Goal: Task Accomplishment & Management: Complete application form

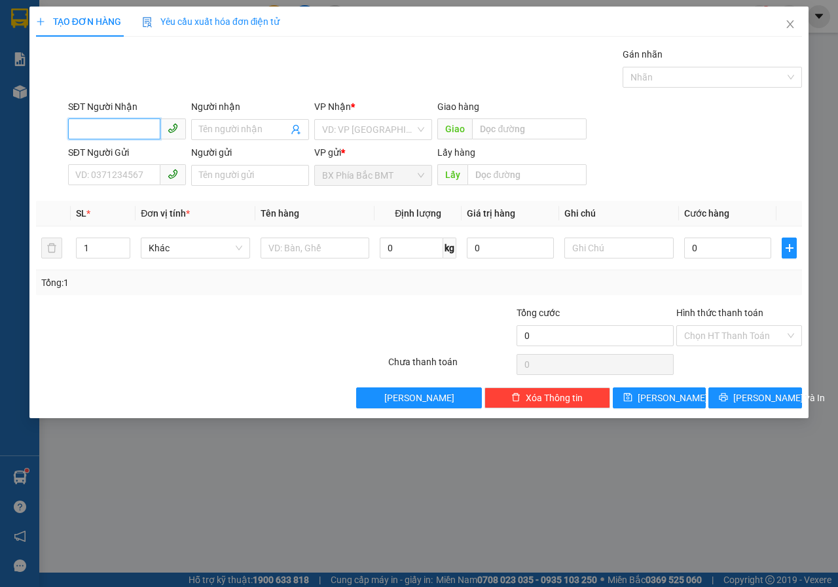
click at [110, 127] on input "SĐT Người Nhận" at bounding box center [114, 129] width 92 height 21
type input "09355070803"
click at [342, 127] on input "search" at bounding box center [368, 130] width 93 height 20
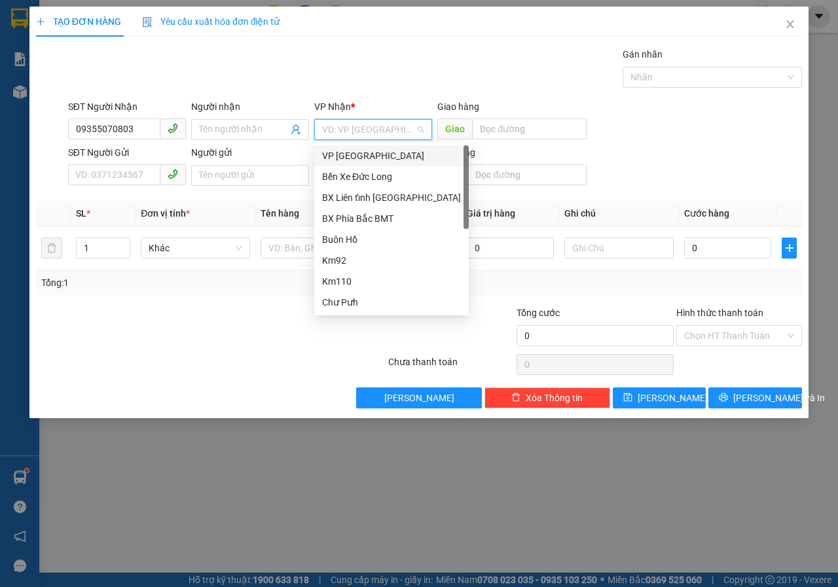
click at [338, 163] on div "VP [GEOGRAPHIC_DATA]" at bounding box center [391, 155] width 155 height 21
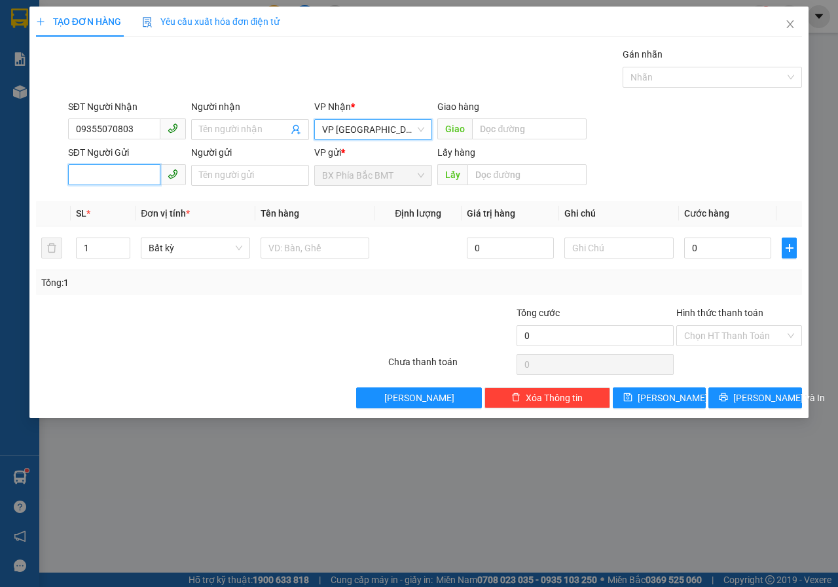
click at [117, 174] on input "SĐT Người Gửi" at bounding box center [114, 174] width 92 height 21
type input "0827786373"
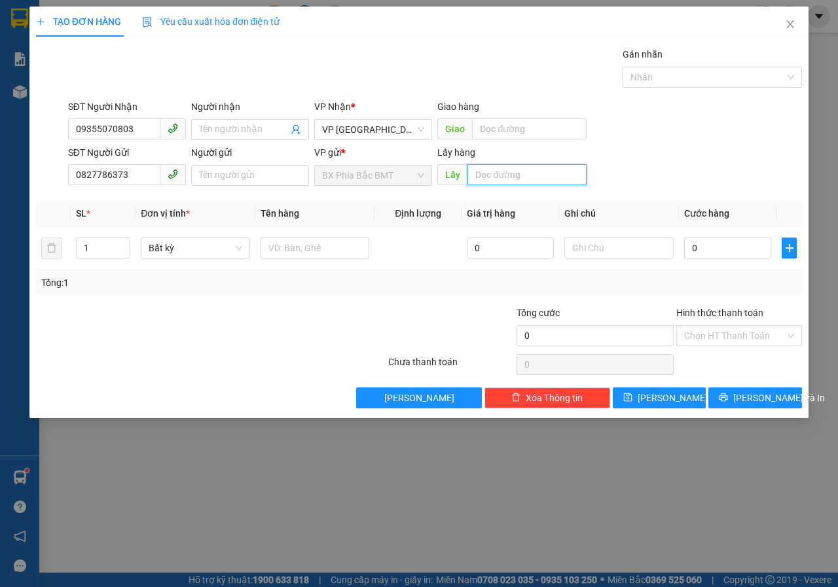
click at [481, 180] on input "text" at bounding box center [527, 174] width 119 height 21
type input "BMT"
click at [293, 244] on input "text" at bounding box center [315, 248] width 109 height 21
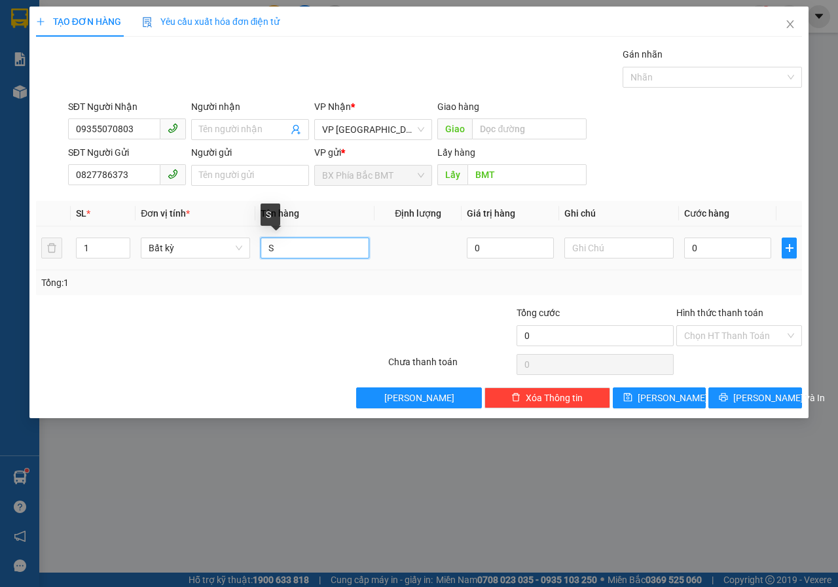
click at [302, 248] on input "S" at bounding box center [315, 248] width 109 height 21
type input "SẦU CẤP ĐÔNG"
click at [632, 251] on input "text" at bounding box center [618, 248] width 109 height 21
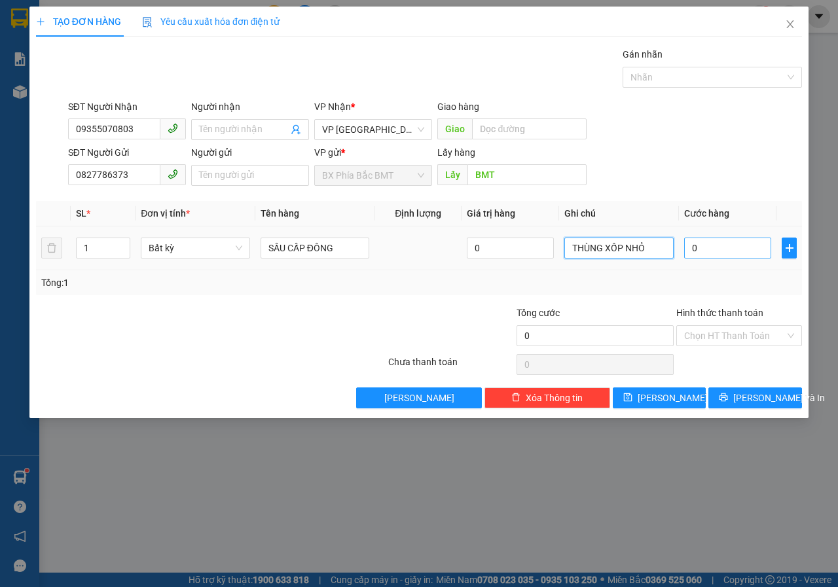
type input "THÙNG XỐP NHỎ"
click at [719, 248] on input "0" at bounding box center [727, 248] width 87 height 21
type input "4"
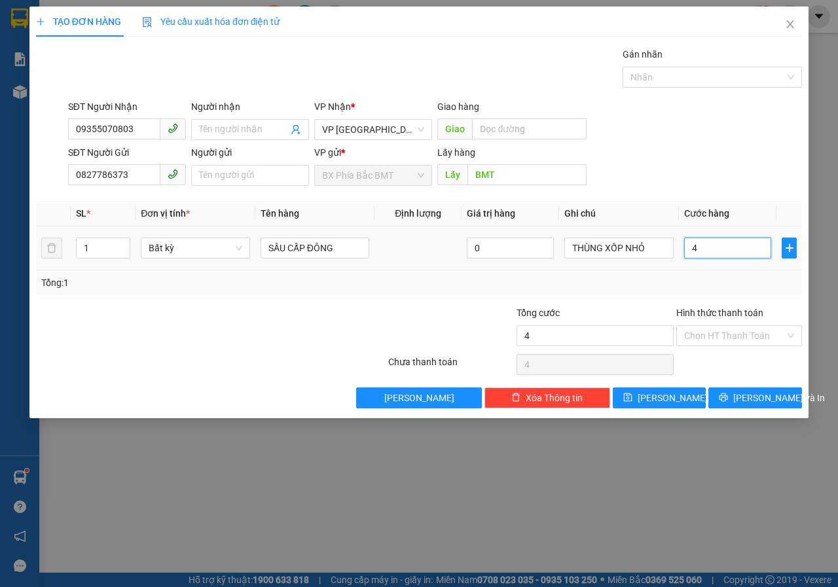
type input "40"
type input "400"
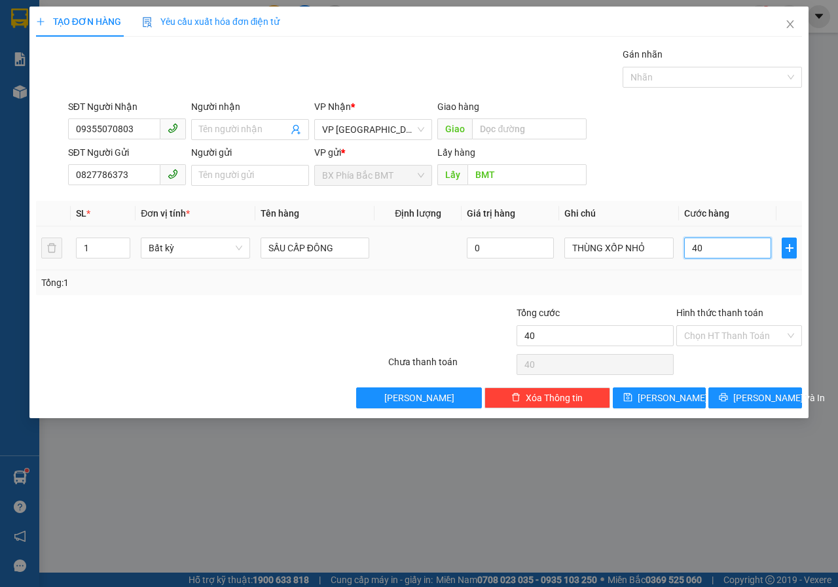
type input "400"
type input "4.000"
type input "40.000"
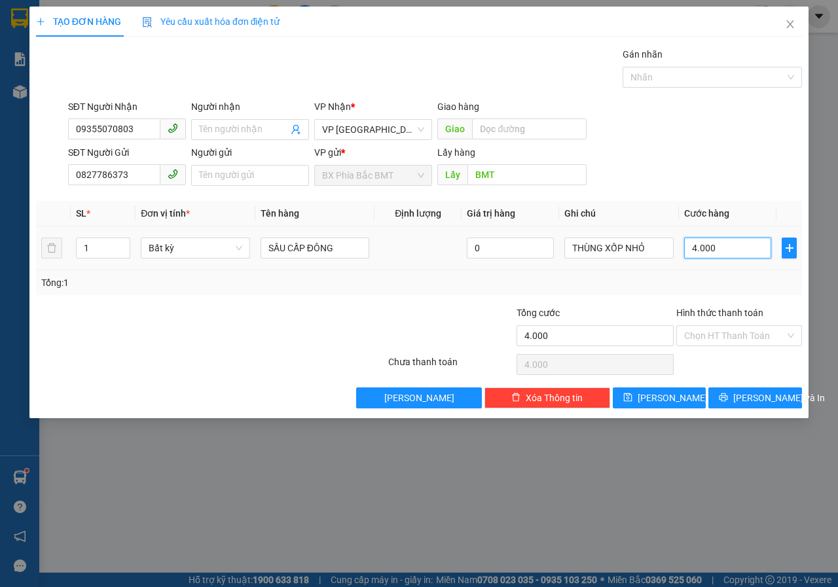
type input "40.000"
click at [732, 405] on button "[PERSON_NAME] và In" at bounding box center [756, 398] width 94 height 21
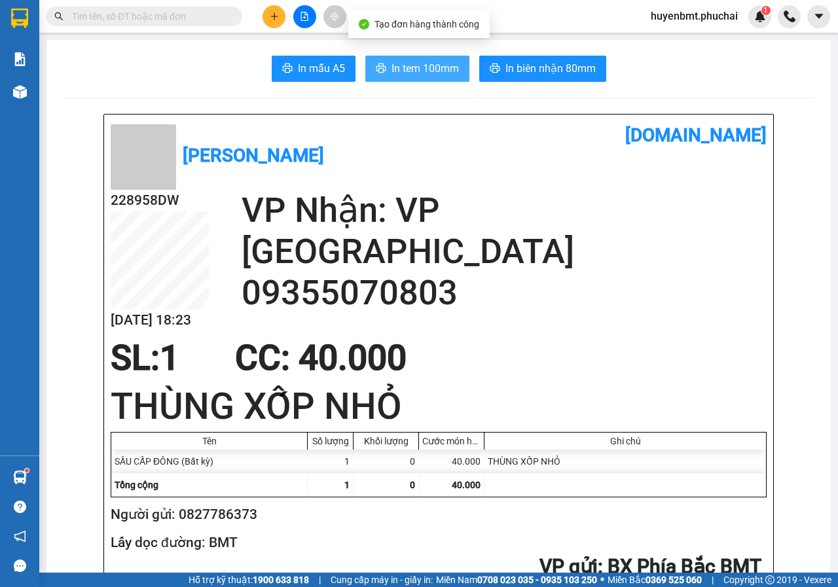
click at [430, 60] on button "In tem 100mm" at bounding box center [417, 69] width 104 height 26
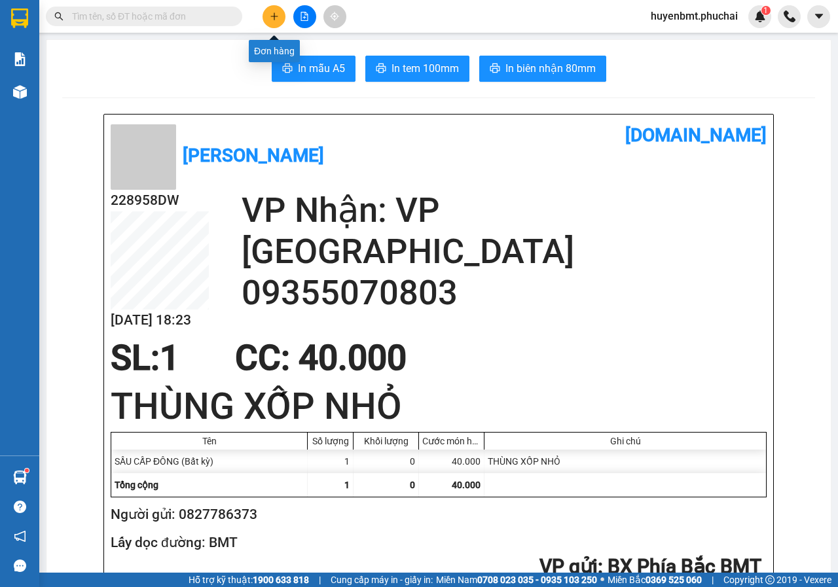
click at [278, 18] on icon "plus" at bounding box center [274, 16] width 9 height 9
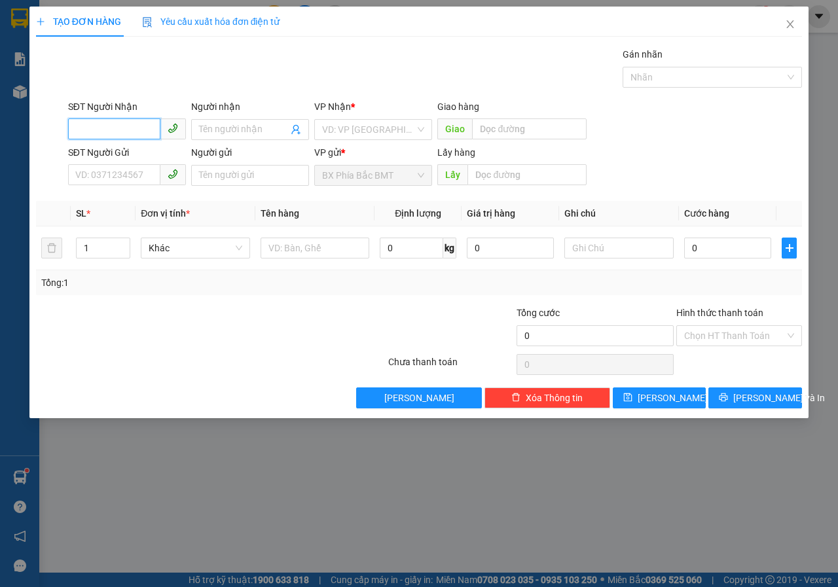
click at [147, 136] on input "SĐT Người Nhận" at bounding box center [114, 129] width 92 height 21
type input "0359907587"
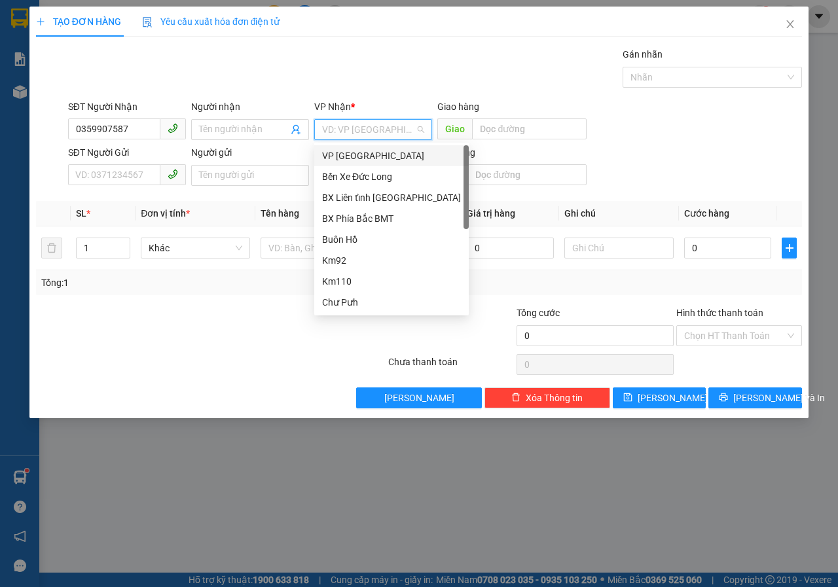
click at [353, 132] on input "search" at bounding box center [368, 130] width 93 height 20
click at [344, 160] on div "VP [GEOGRAPHIC_DATA]" at bounding box center [391, 156] width 139 height 14
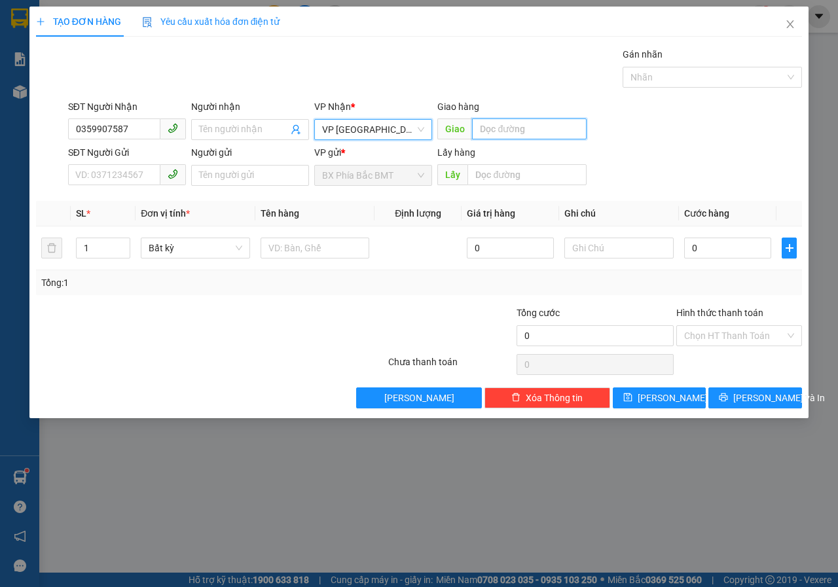
click at [500, 130] on input "text" at bounding box center [529, 129] width 114 height 21
click at [117, 185] on input "SĐT Người Gửi" at bounding box center [114, 174] width 92 height 21
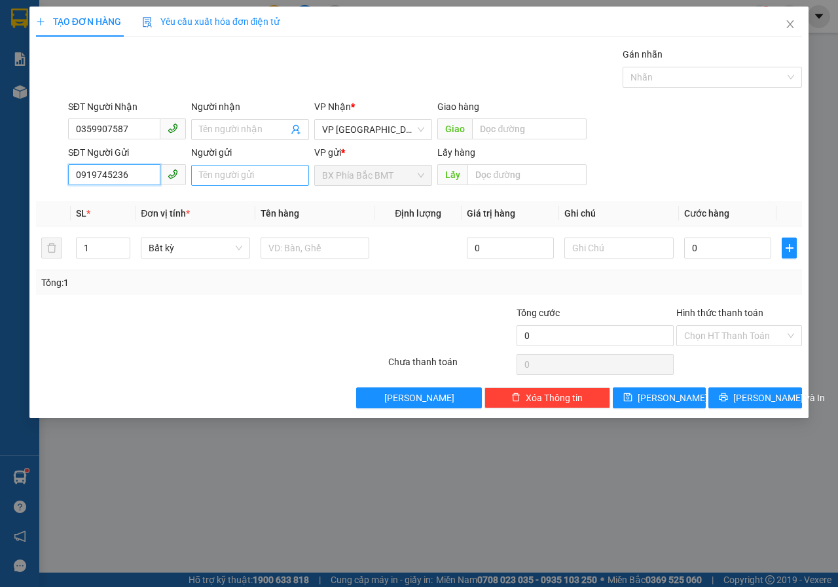
type input "0919745236"
click at [213, 178] on input "Người gửi" at bounding box center [250, 175] width 118 height 21
type input "A HOÀN(71 [PERSON_NAME])"
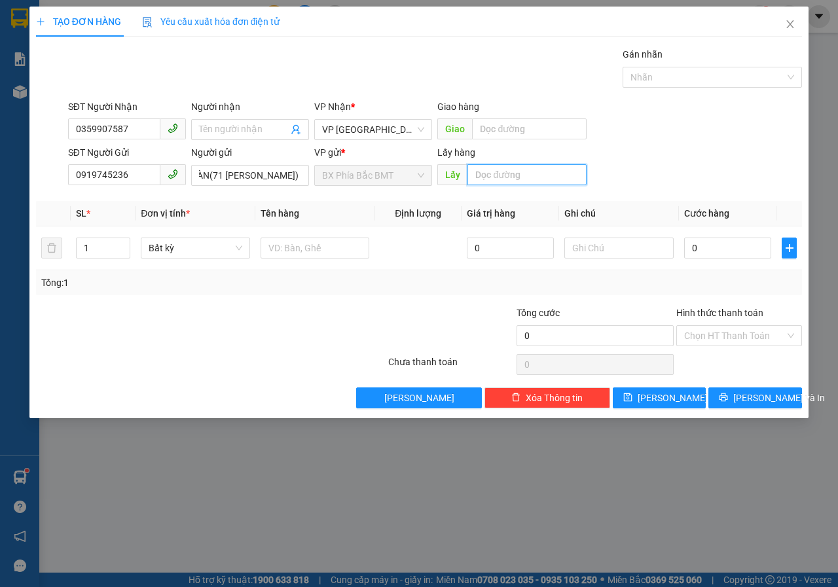
click at [485, 180] on input "text" at bounding box center [527, 174] width 119 height 21
type input "BMT"
click at [339, 253] on input "text" at bounding box center [315, 248] width 109 height 21
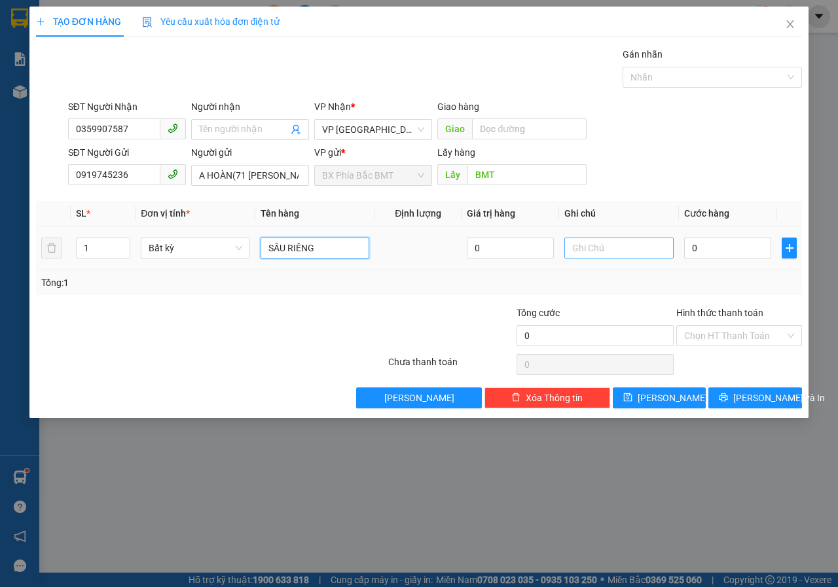
type input "SẦU RIÊNG"
click at [604, 243] on input "text" at bounding box center [618, 248] width 109 height 21
type input "XE BẢO NGỌC CHỞ RA"
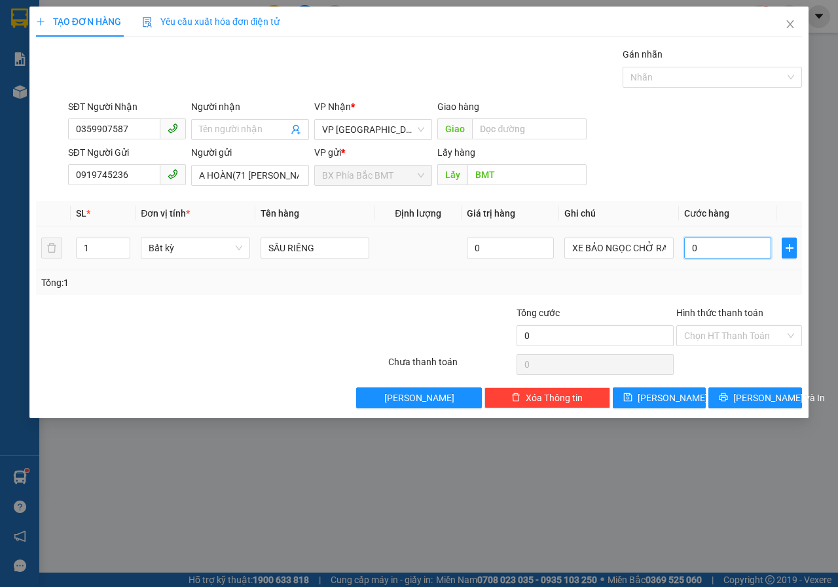
click at [695, 254] on input "0" at bounding box center [727, 248] width 87 height 21
type input "7"
type input "70"
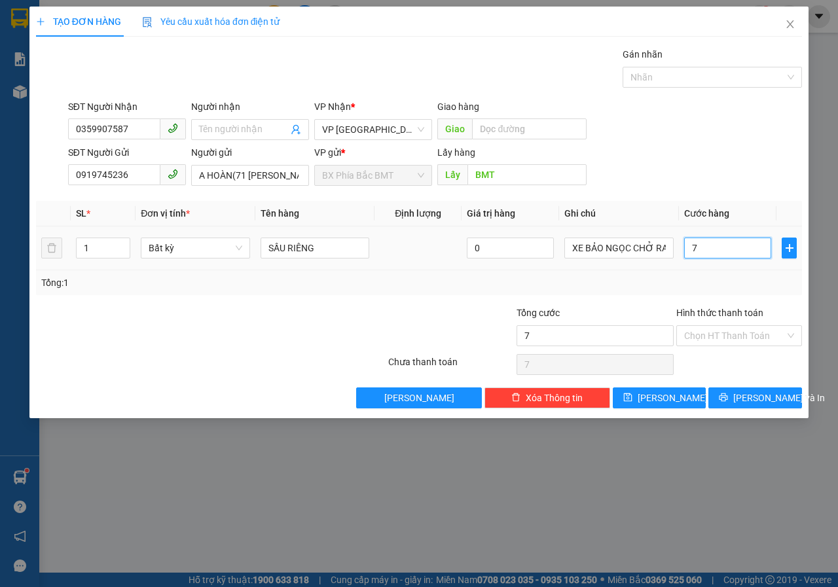
type input "70"
type input "700"
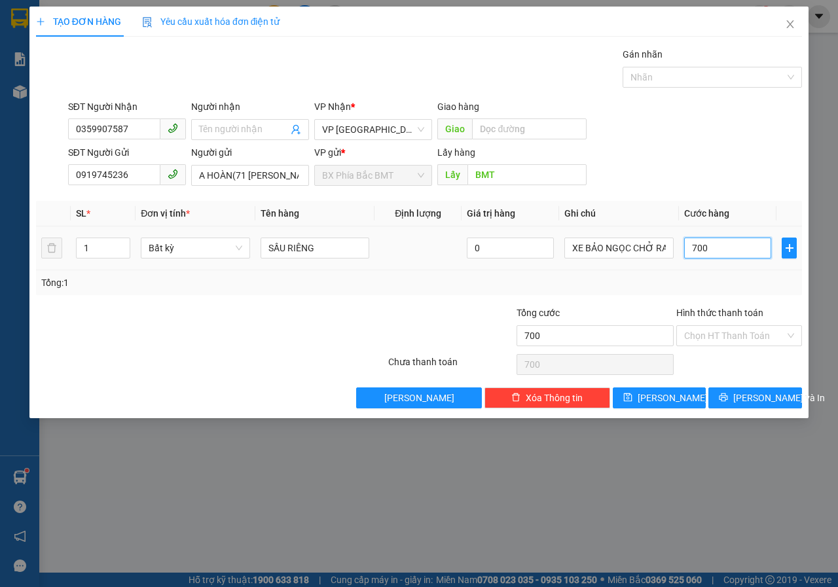
type input "7.000"
type input "70.000"
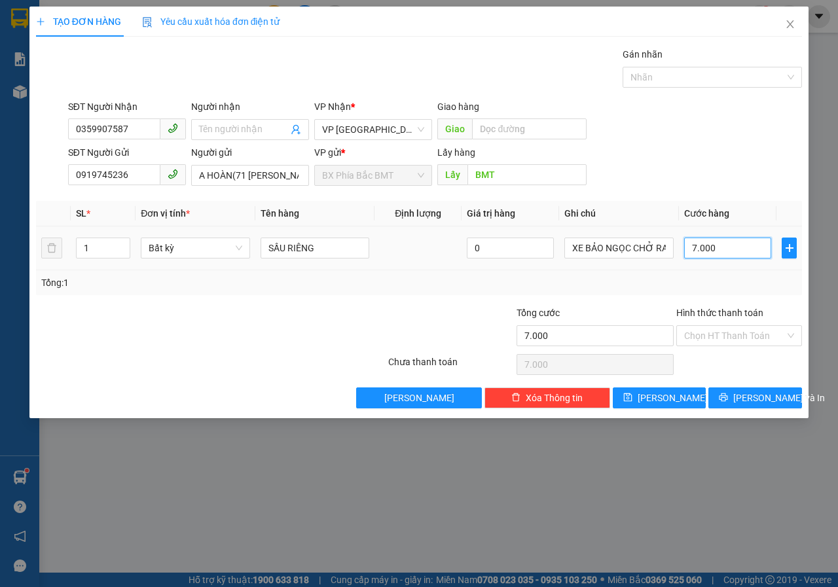
type input "70.000"
click at [737, 390] on button "[PERSON_NAME] và In" at bounding box center [756, 398] width 94 height 21
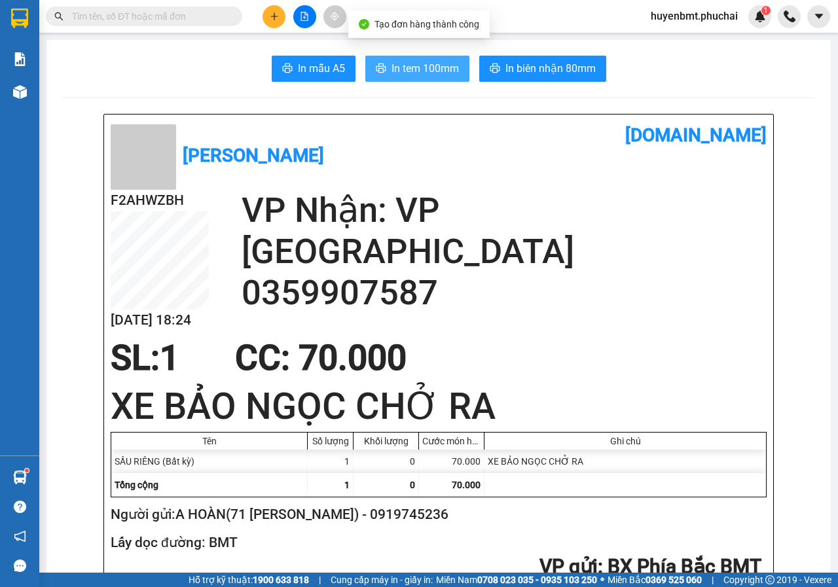
click at [422, 64] on span "In tem 100mm" at bounding box center [425, 68] width 67 height 16
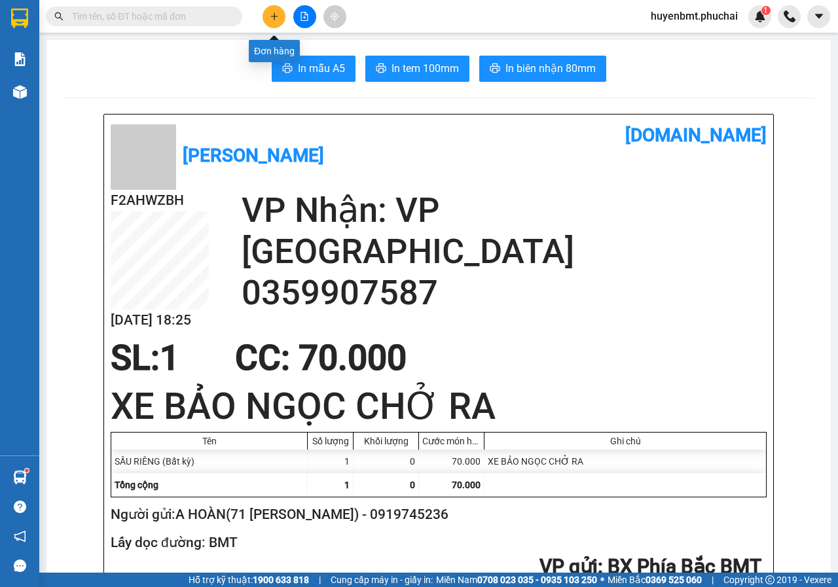
click at [272, 20] on icon "plus" at bounding box center [274, 16] width 9 height 9
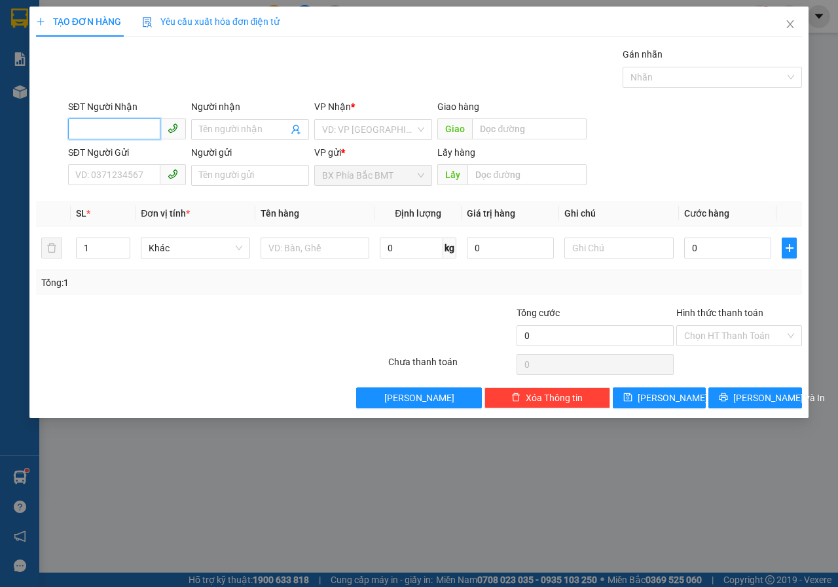
click at [139, 133] on input "SĐT Người Nhận" at bounding box center [114, 129] width 92 height 21
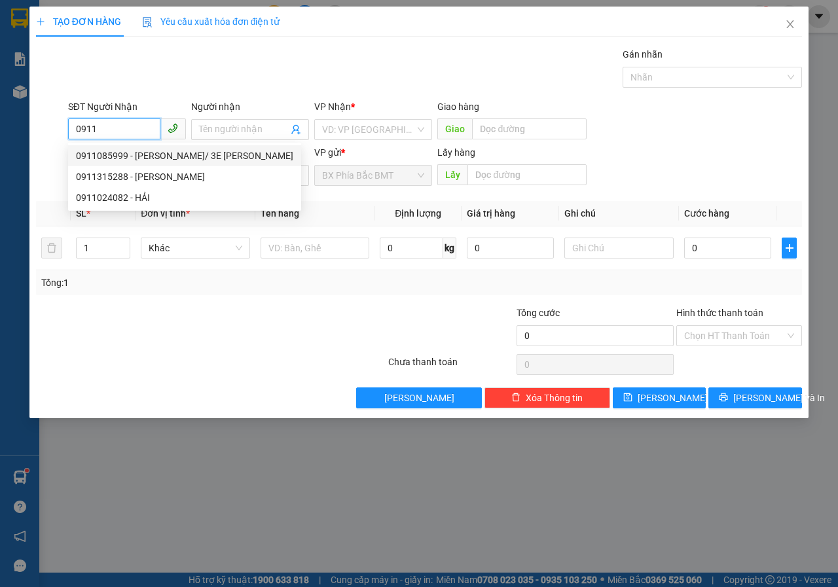
click at [126, 157] on div "0911085999 - [PERSON_NAME]/ 3E [PERSON_NAME]" at bounding box center [184, 156] width 217 height 14
type input "0911085999"
type input "[PERSON_NAME]/ 3E [PERSON_NAME]"
type input "140.000"
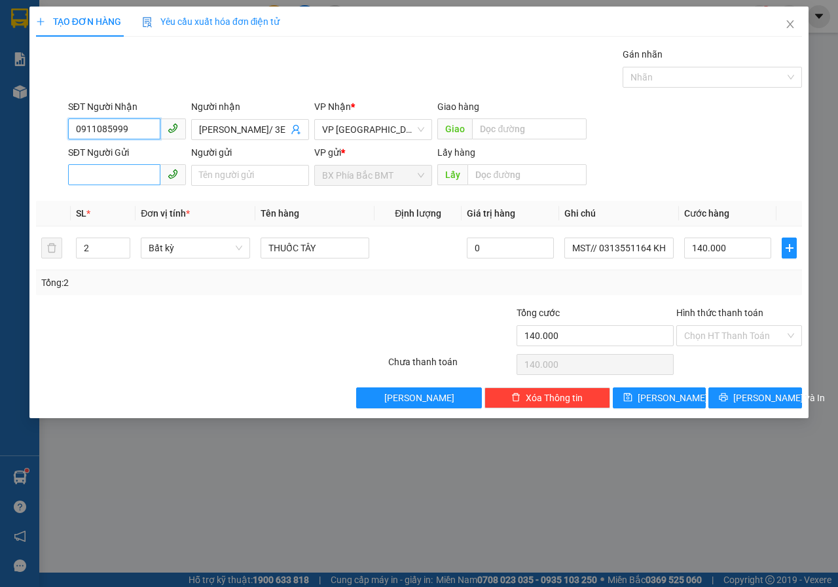
type input "0911085999"
click at [100, 183] on input "SĐT Người Gửi" at bounding box center [114, 174] width 92 height 21
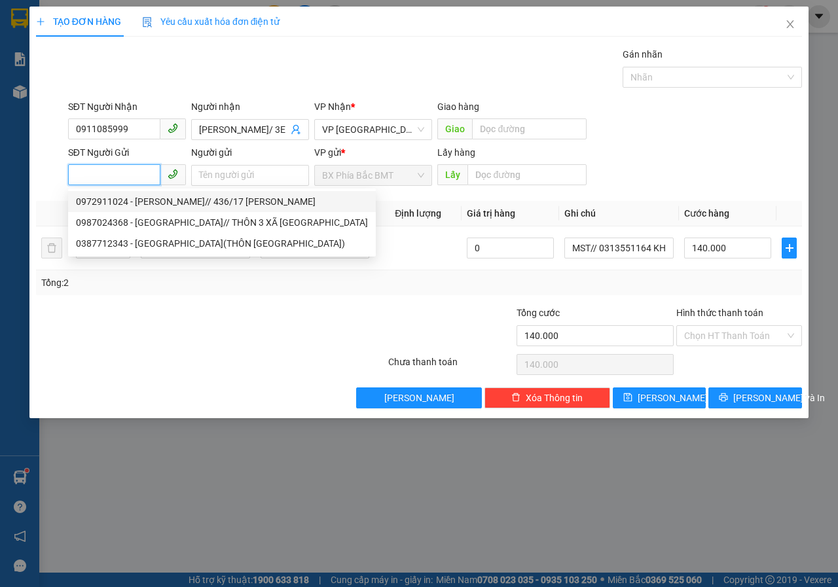
click at [105, 196] on div "0972911024 - [PERSON_NAME]// 436/17 [PERSON_NAME]" at bounding box center [222, 201] width 292 height 14
type input "0972911024"
type input "[PERSON_NAME]// 436/17 [PERSON_NAME]"
type input "BMT"
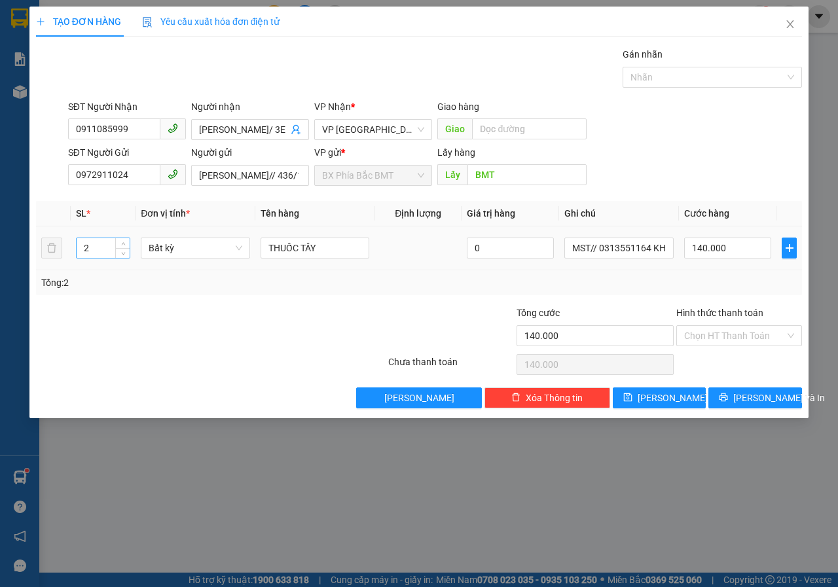
click at [110, 244] on input "2" at bounding box center [104, 248] width 54 height 20
type input "1"
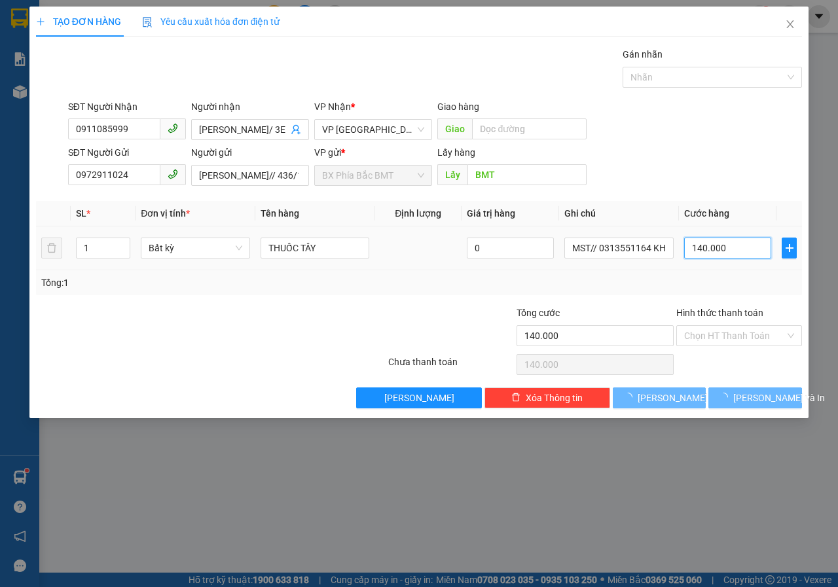
click at [740, 250] on input "140.000" at bounding box center [727, 248] width 87 height 21
type input "0"
type input "07"
type input "7"
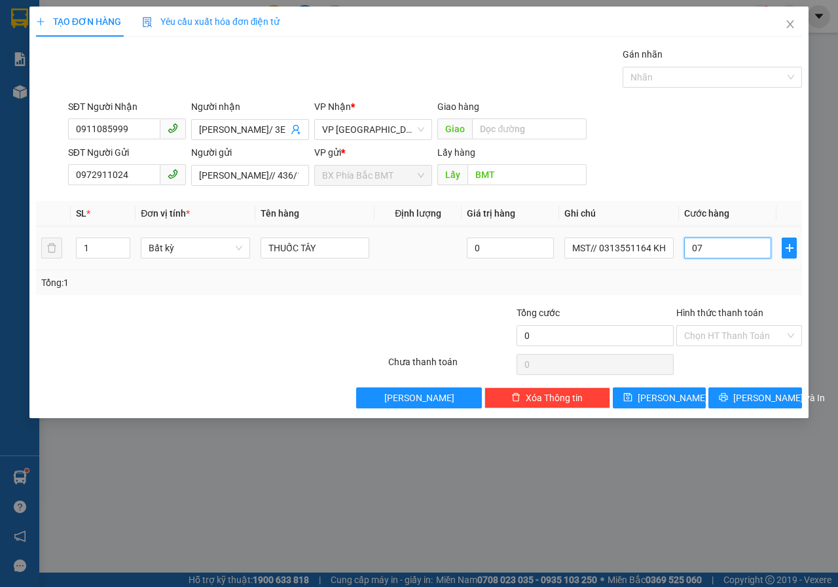
type input "7"
type input "70"
type input "0.700"
type input "700"
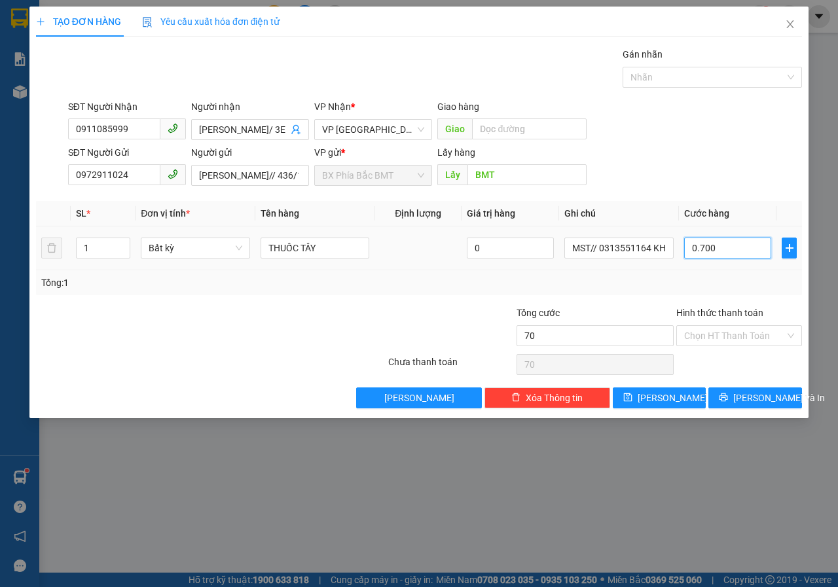
type input "700"
type input "7.000"
type input "07.000"
drag, startPoint x: 740, startPoint y: 250, endPoint x: 676, endPoint y: 274, distance: 68.6
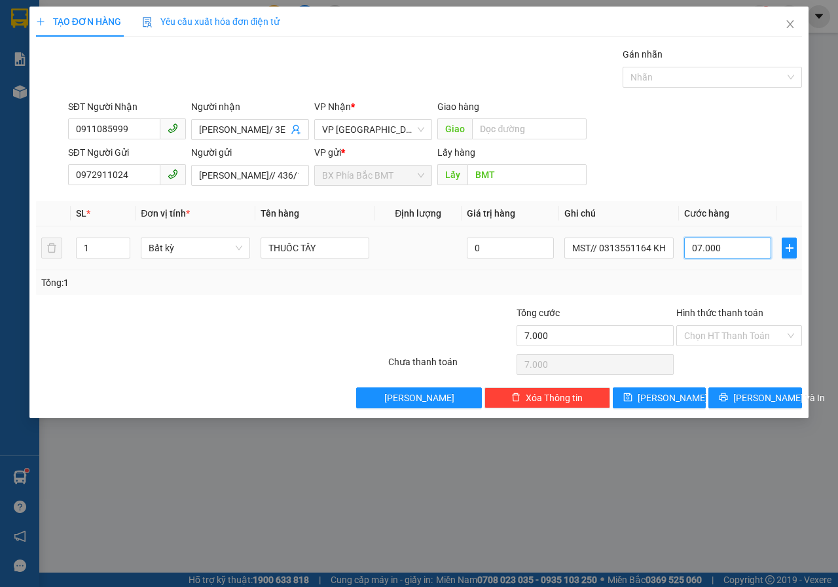
click at [676, 274] on div "SL * Đơn vị tính * Tên hàng Định lượng Giá trị hàng Ghi chú Cước hàng 1 Bất kỳ …" at bounding box center [419, 248] width 766 height 94
type input "7"
type input "70"
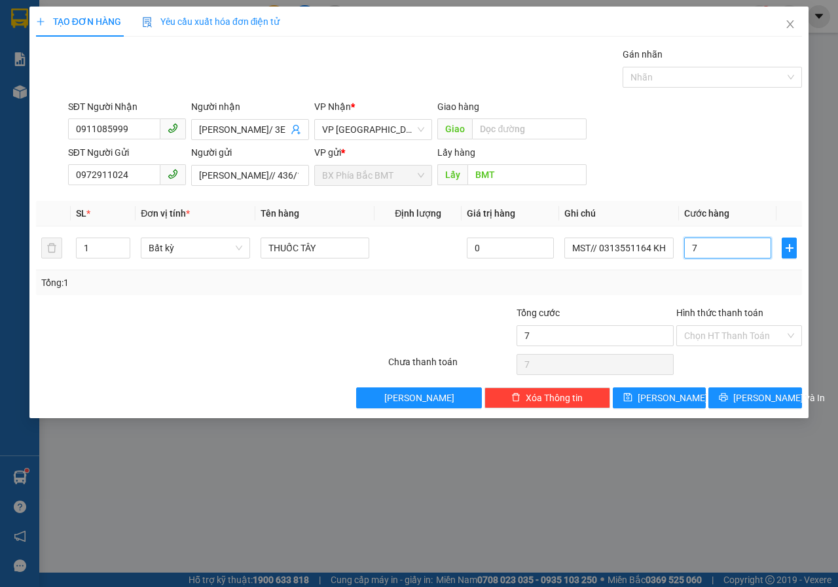
type input "70"
type input "700"
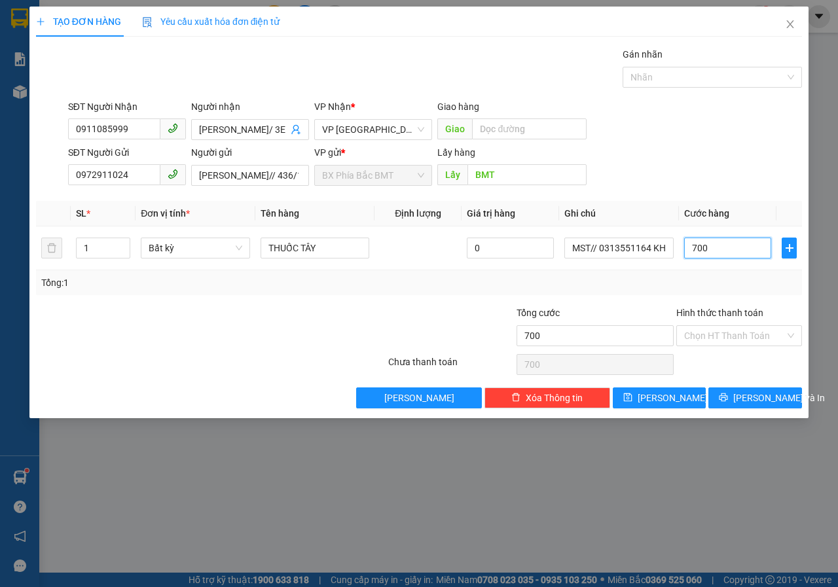
type input "7.000"
type input "70.000"
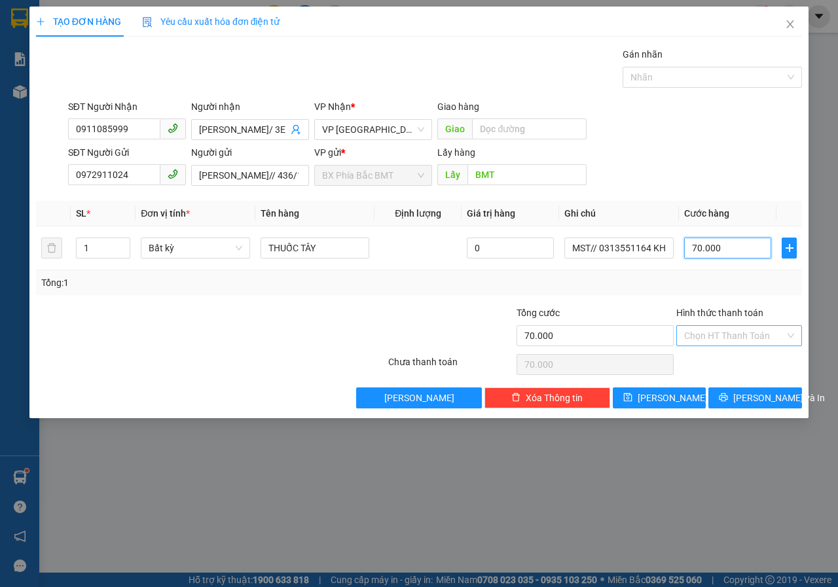
type input "70.000"
click at [708, 342] on input "Hình thức thanh toán" at bounding box center [734, 336] width 101 height 20
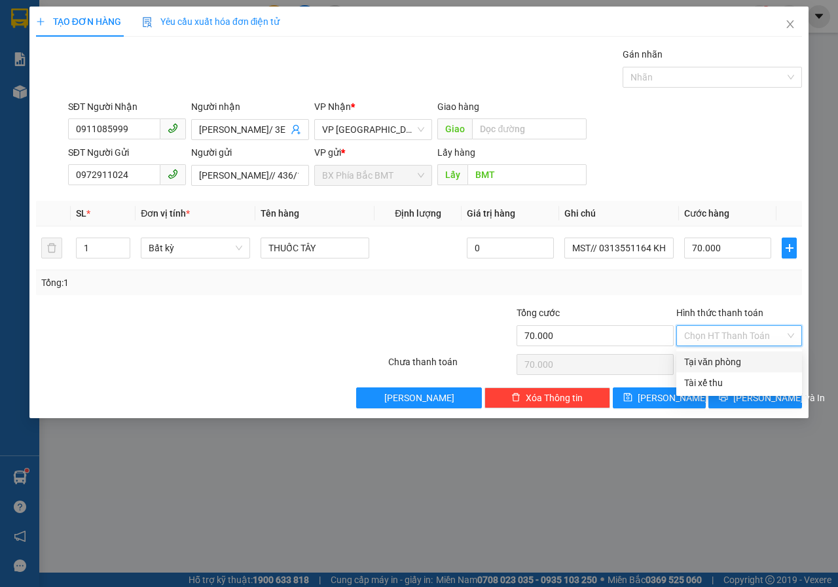
click at [706, 359] on div "Tại văn phòng" at bounding box center [739, 362] width 110 height 14
type input "0"
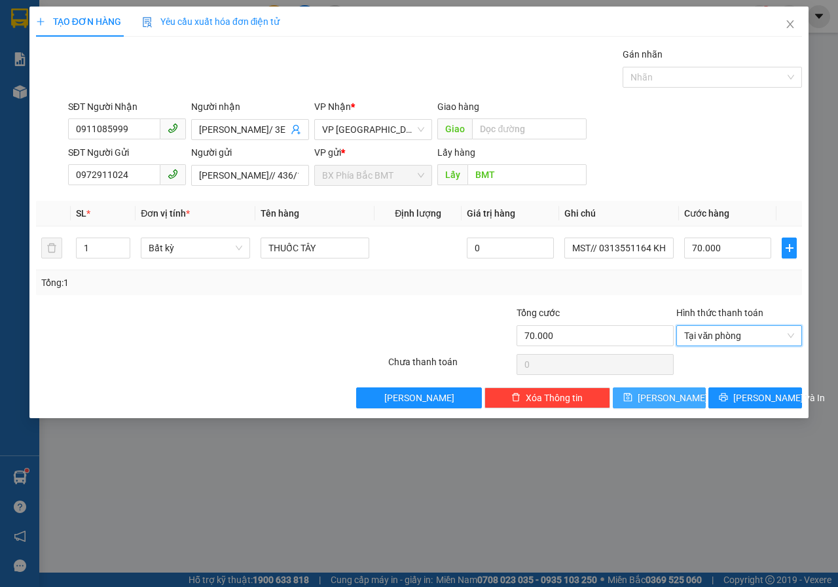
click at [681, 397] on button "[PERSON_NAME]" at bounding box center [660, 398] width 94 height 21
type input "0"
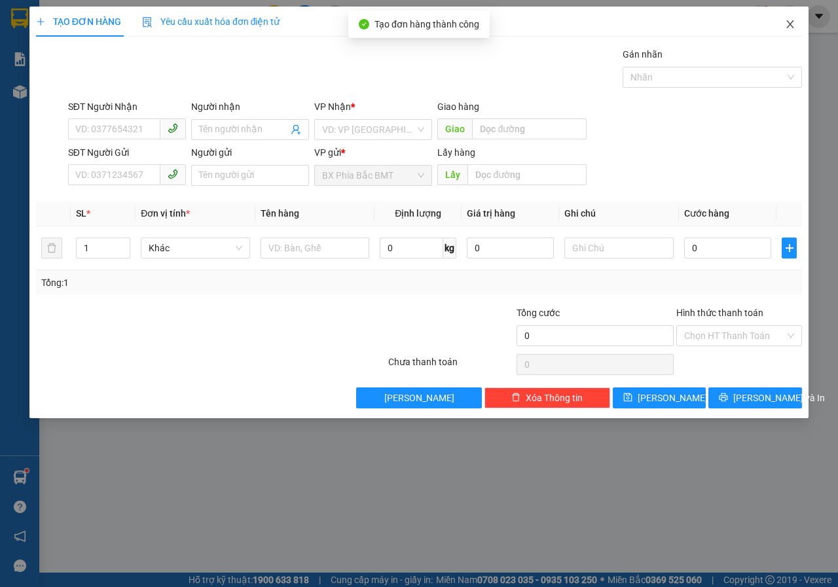
click at [784, 23] on span "Close" at bounding box center [790, 25] width 37 height 37
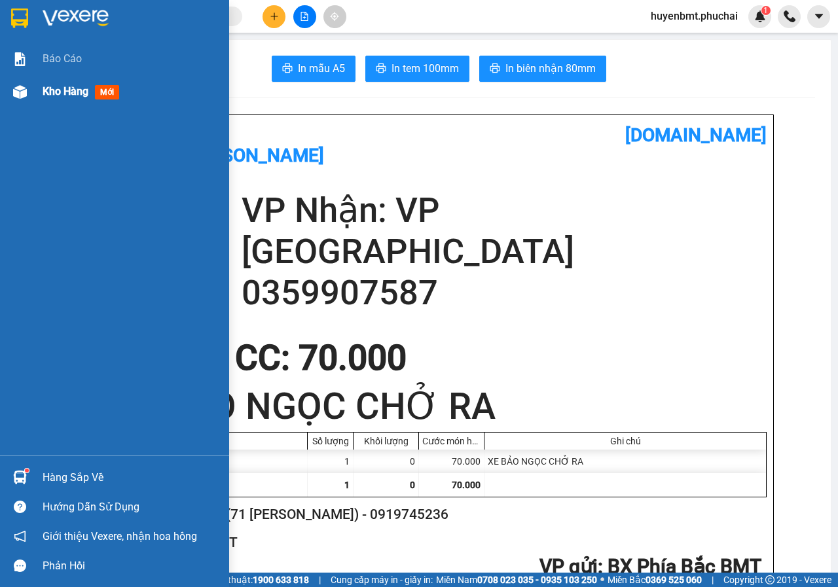
click at [36, 96] on div "Kho hàng mới" at bounding box center [114, 91] width 229 height 33
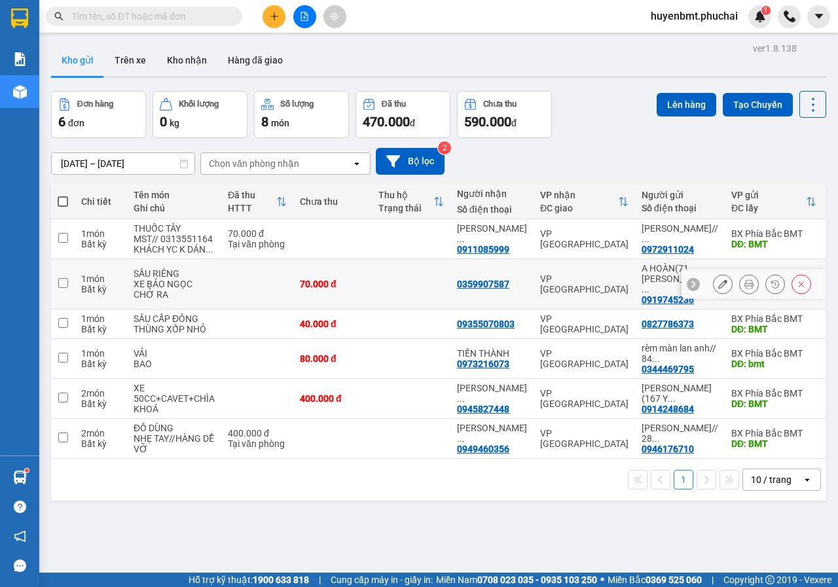
click at [718, 277] on button at bounding box center [723, 284] width 18 height 23
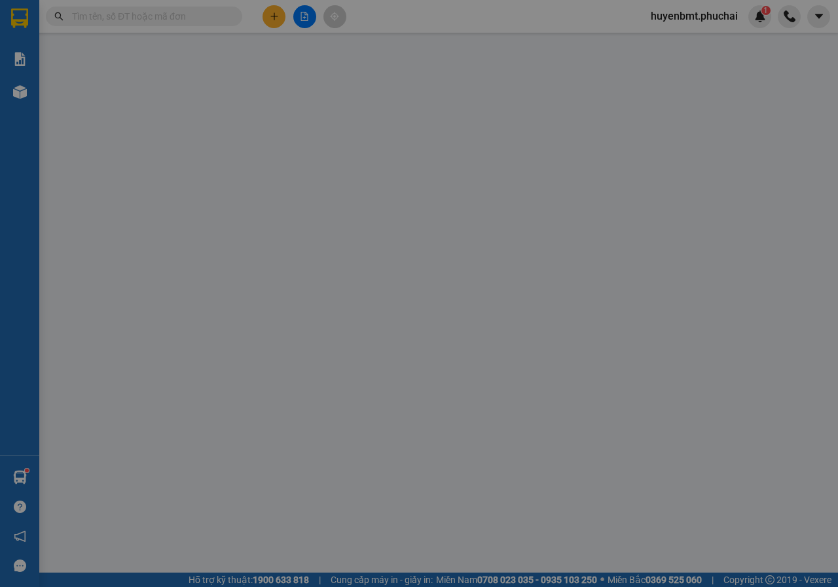
type input "0359907587"
type input "0919745236"
type input "BMT"
type input "70.000"
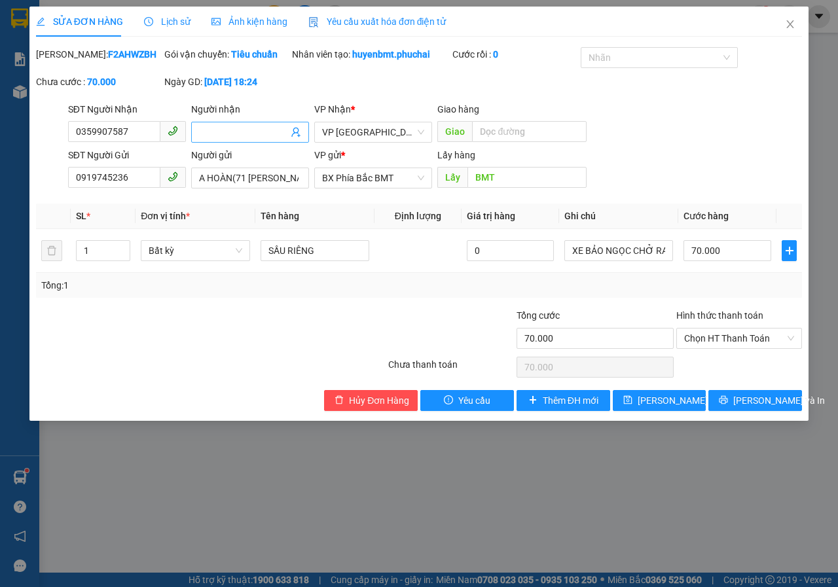
click at [219, 139] on input "Người nhận" at bounding box center [243, 132] width 89 height 14
type input "CHỊ LÀNH"
click at [729, 411] on button "[PERSON_NAME] và In" at bounding box center [756, 400] width 94 height 21
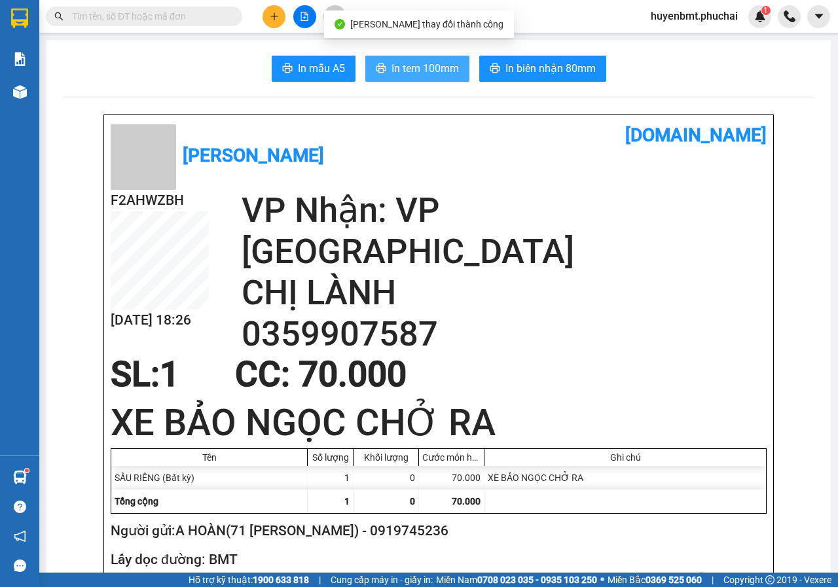
click at [439, 65] on span "In tem 100mm" at bounding box center [425, 68] width 67 height 16
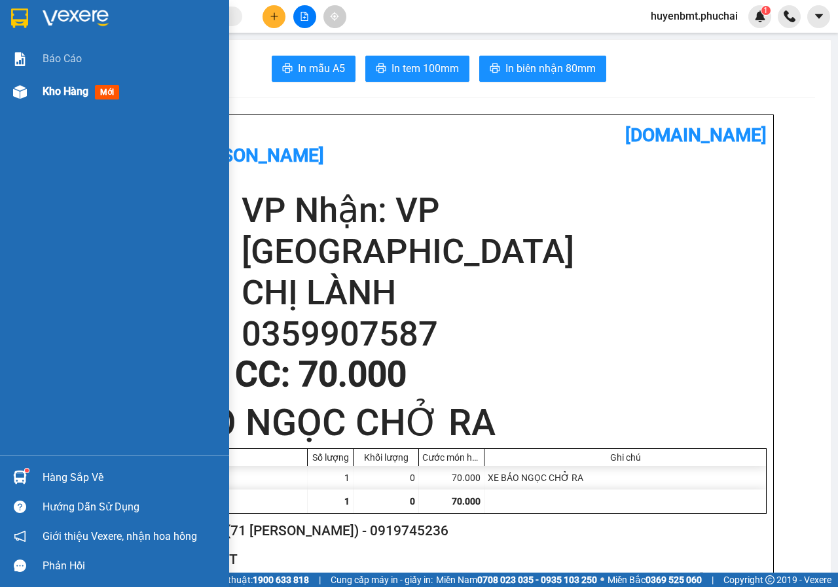
click at [26, 93] on img at bounding box center [20, 92] width 14 height 14
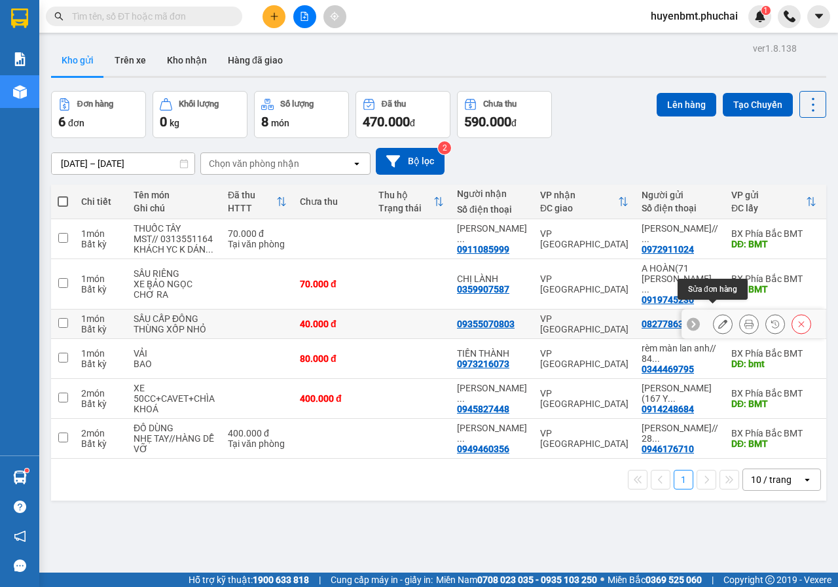
click at [720, 318] on button at bounding box center [723, 324] width 18 height 23
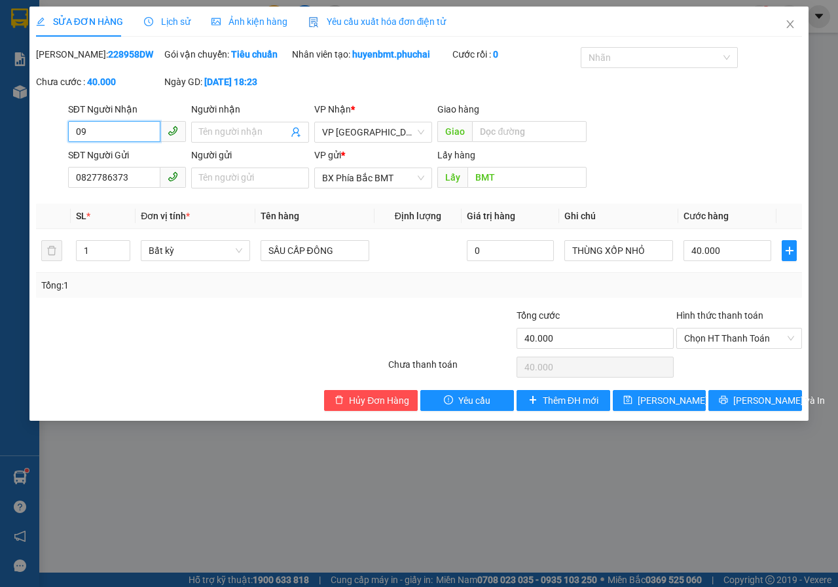
type input "0"
type input "0827861373"
click at [137, 188] on input "0827786373" at bounding box center [114, 177] width 92 height 21
type input "0"
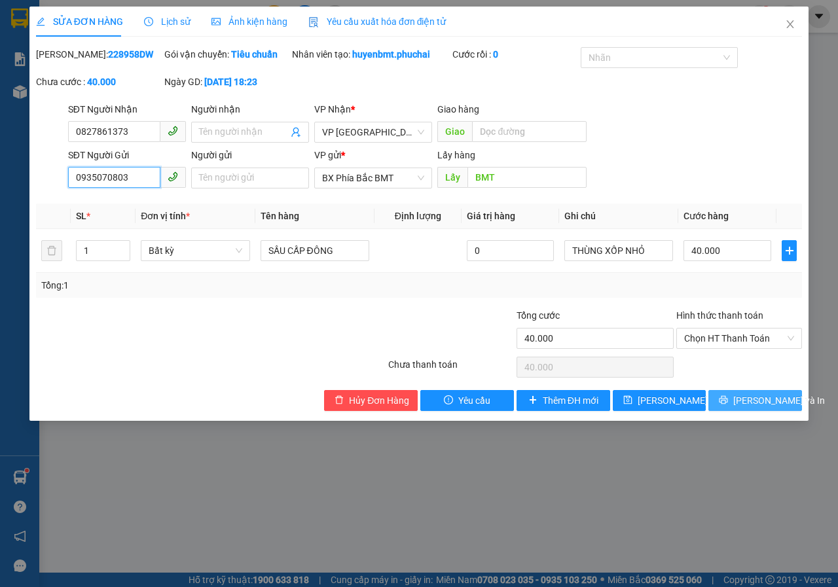
type input "0935070803"
click at [747, 408] on span "[PERSON_NAME] và In" at bounding box center [779, 401] width 92 height 14
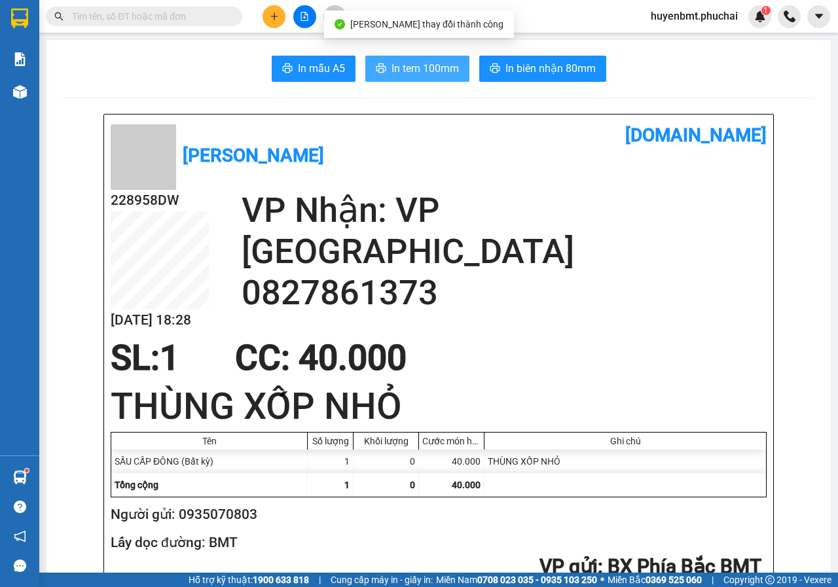
click at [441, 62] on span "In tem 100mm" at bounding box center [425, 68] width 67 height 16
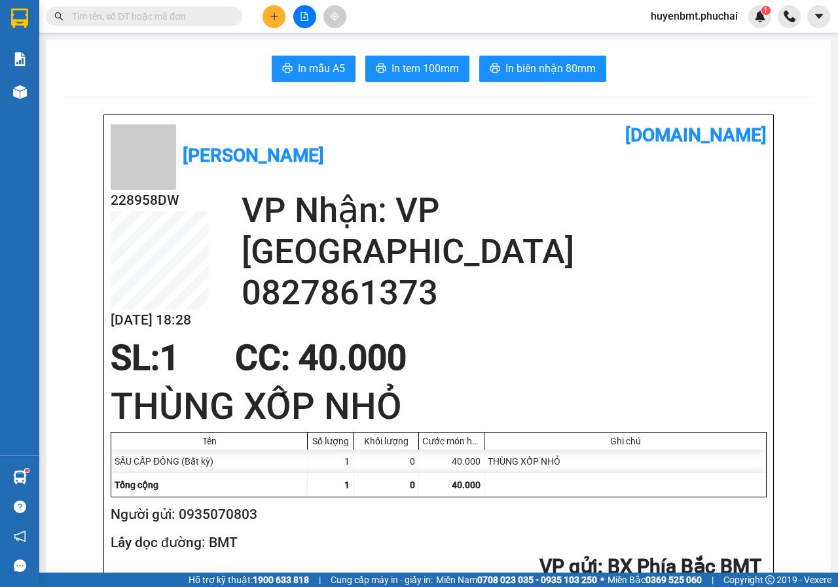
click at [267, 9] on button at bounding box center [274, 16] width 23 height 23
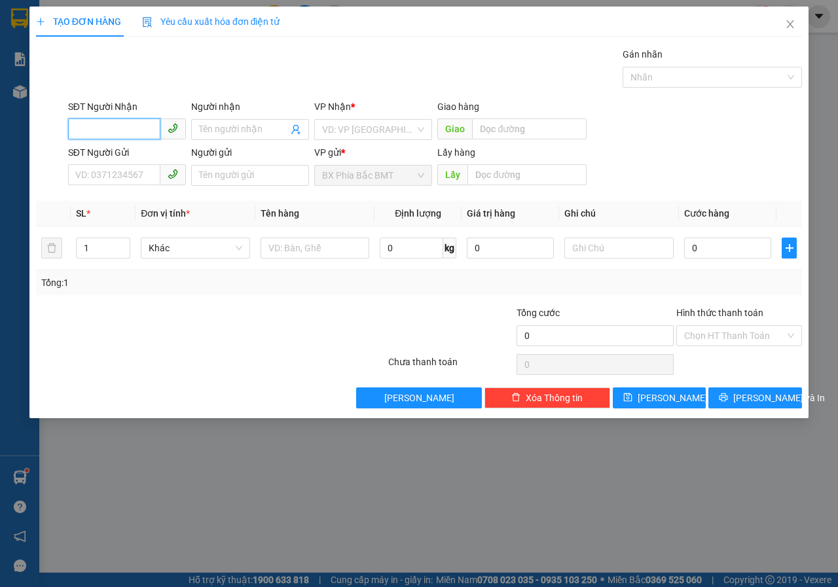
click at [109, 136] on input "SĐT Người Nhận" at bounding box center [114, 129] width 92 height 21
type input "0"
click at [346, 136] on input "search" at bounding box center [368, 130] width 93 height 20
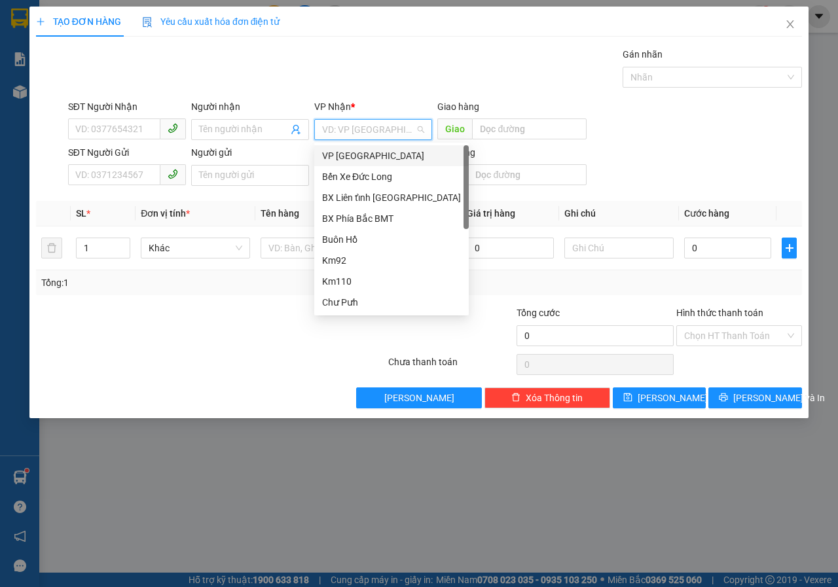
click at [364, 151] on div "VP [GEOGRAPHIC_DATA]" at bounding box center [391, 156] width 139 height 14
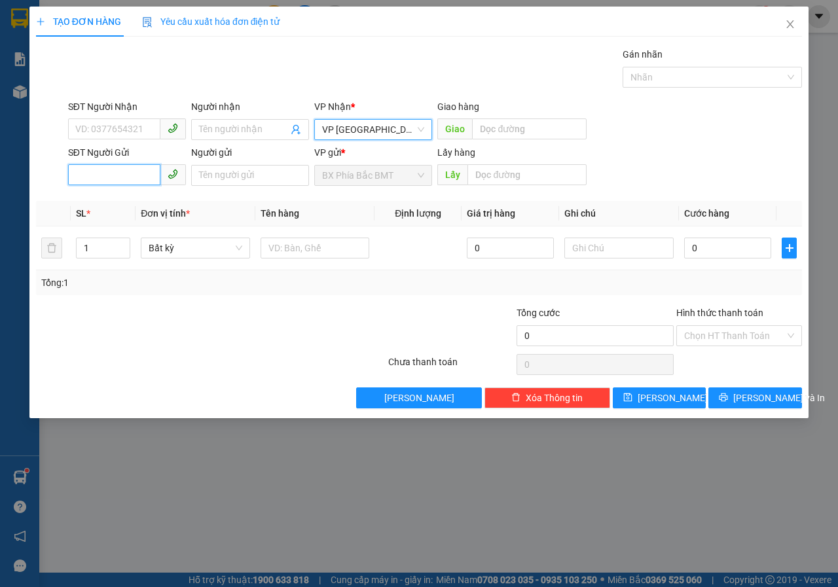
click at [107, 174] on input "SĐT Người Gửi" at bounding box center [114, 174] width 92 height 21
type input "0983853979"
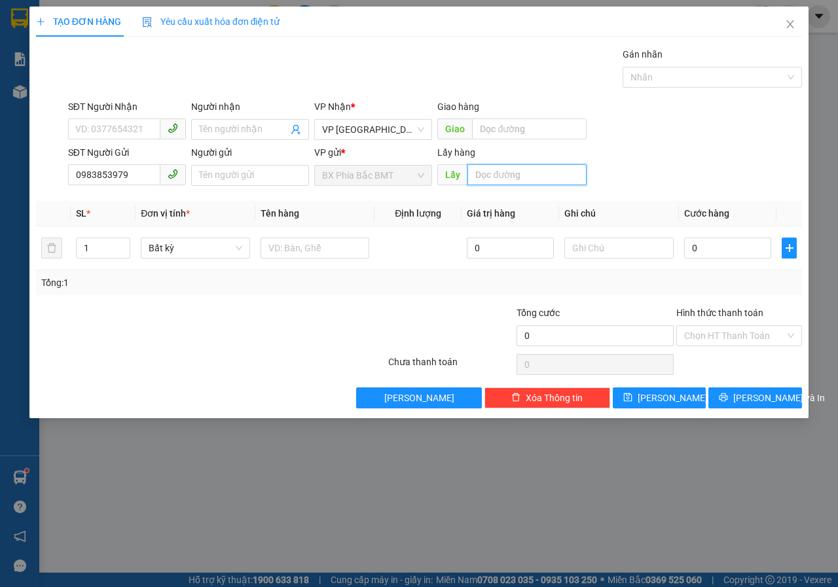
click at [490, 178] on input "text" at bounding box center [527, 174] width 119 height 21
type input "BUÔN HỒ"
click at [641, 404] on button "[PERSON_NAME]" at bounding box center [660, 398] width 94 height 21
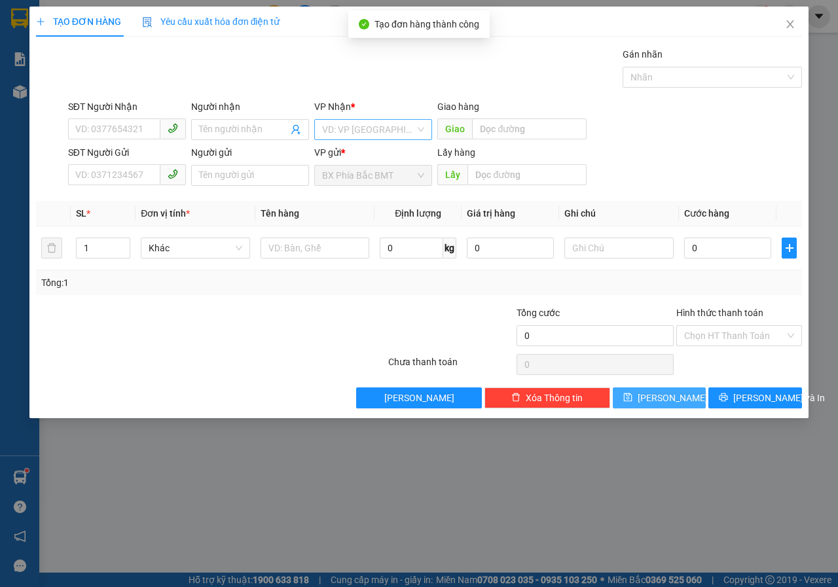
drag, startPoint x: 319, startPoint y: 125, endPoint x: 329, endPoint y: 127, distance: 10.0
click at [320, 125] on div "VD: VP [GEOGRAPHIC_DATA]" at bounding box center [373, 129] width 118 height 21
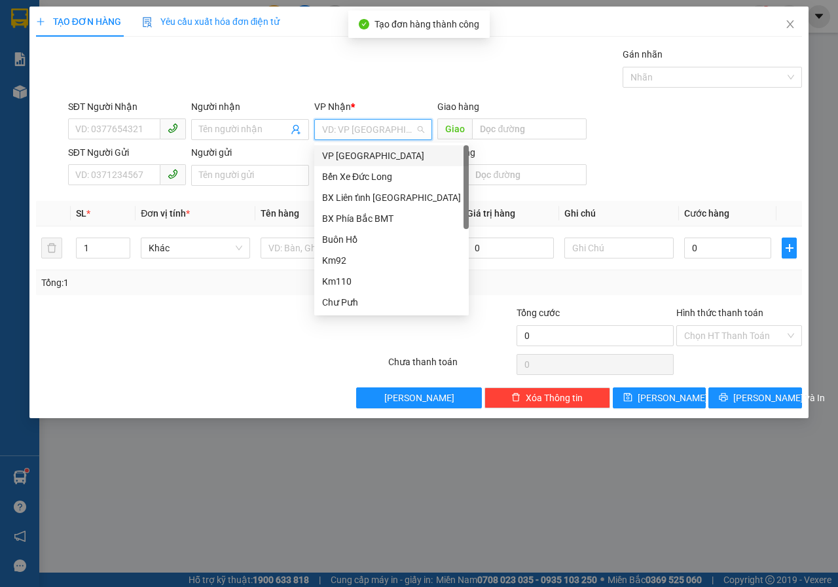
click at [339, 158] on div "VP [GEOGRAPHIC_DATA]" at bounding box center [391, 156] width 139 height 14
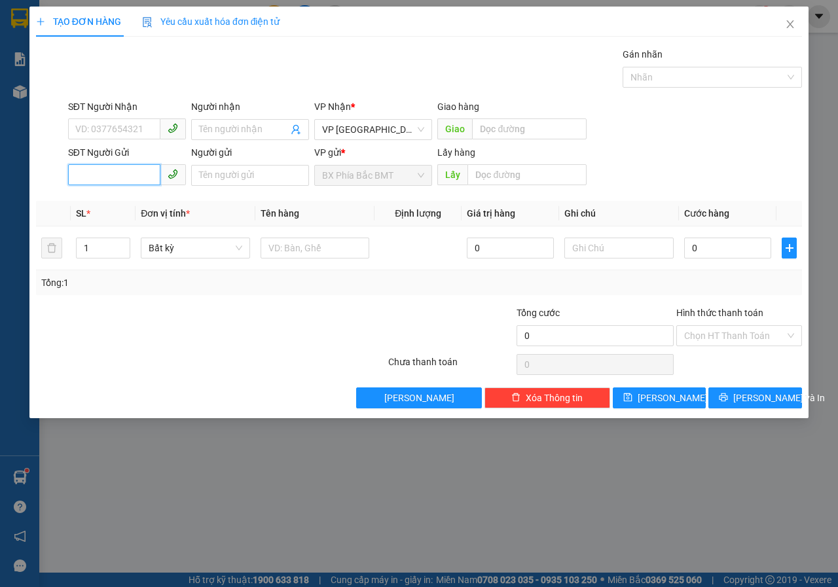
click at [128, 170] on input "SĐT Người Gửi" at bounding box center [114, 174] width 92 height 21
type input "0978677077"
click at [492, 176] on input "text" at bounding box center [527, 174] width 119 height 21
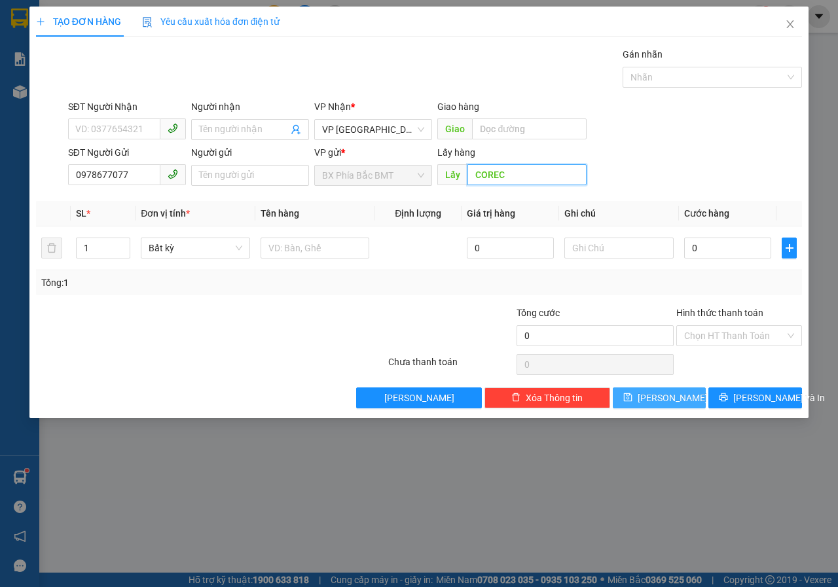
type input "COREC"
click at [685, 401] on button "[PERSON_NAME]" at bounding box center [660, 398] width 94 height 21
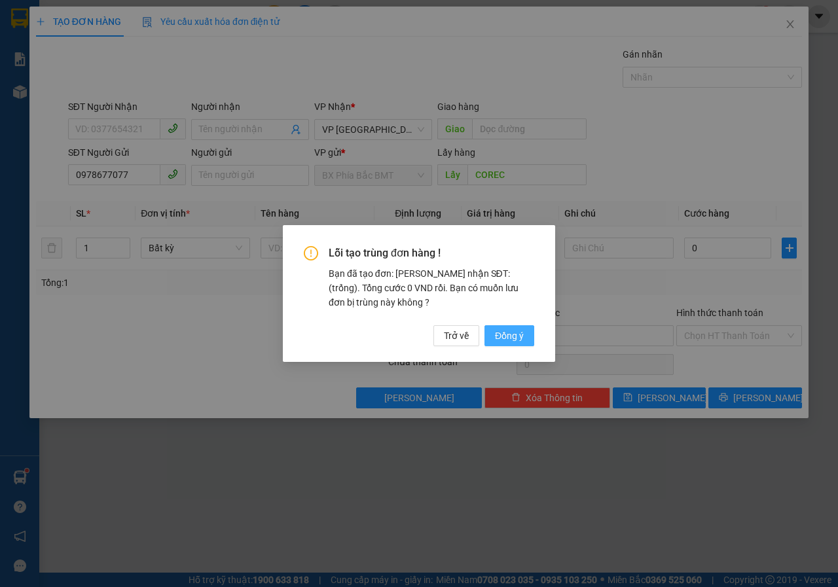
click at [509, 339] on span "Đồng ý" at bounding box center [509, 336] width 29 height 14
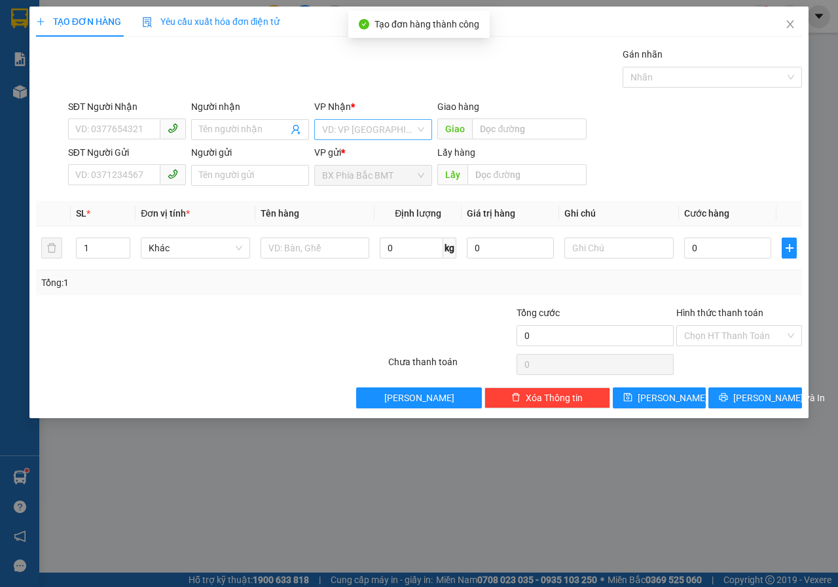
click at [352, 128] on input "search" at bounding box center [368, 130] width 93 height 20
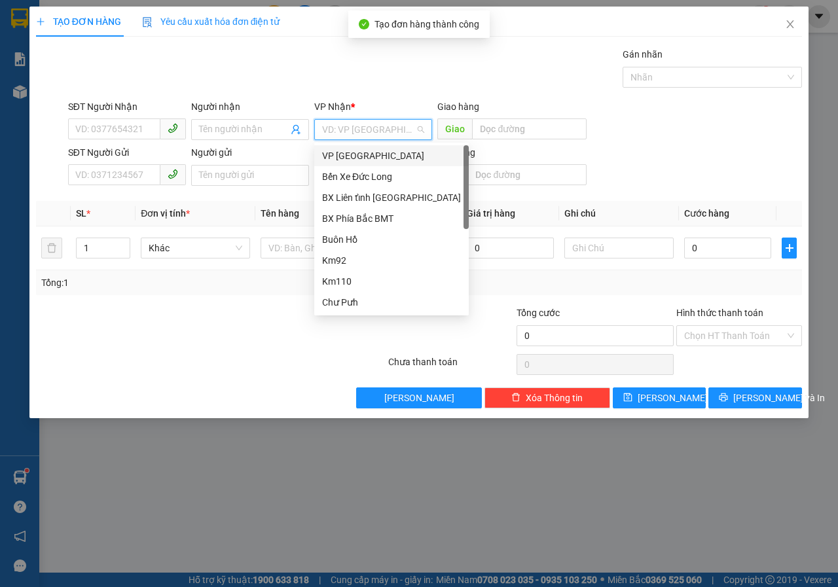
click at [347, 155] on div "VP [GEOGRAPHIC_DATA]" at bounding box center [391, 156] width 139 height 14
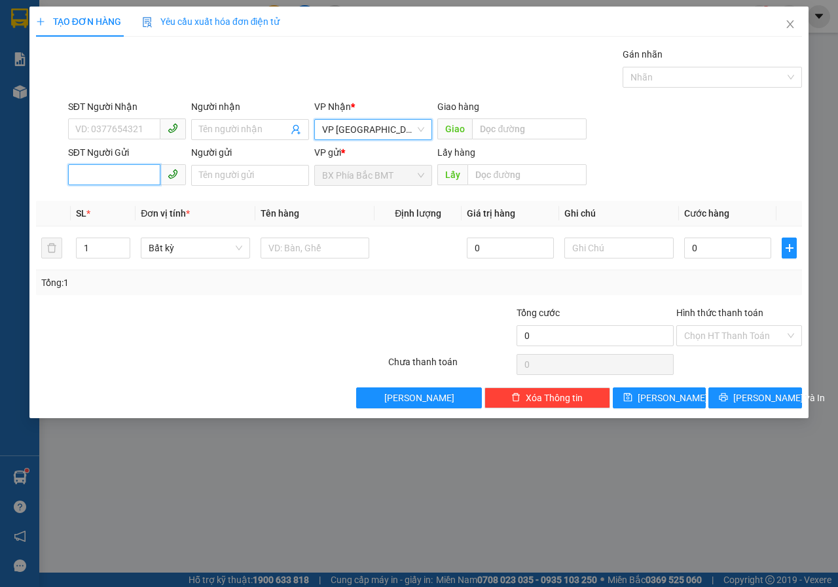
click at [117, 172] on input "SĐT Người Gửi" at bounding box center [114, 174] width 92 height 21
type input "0979081337"
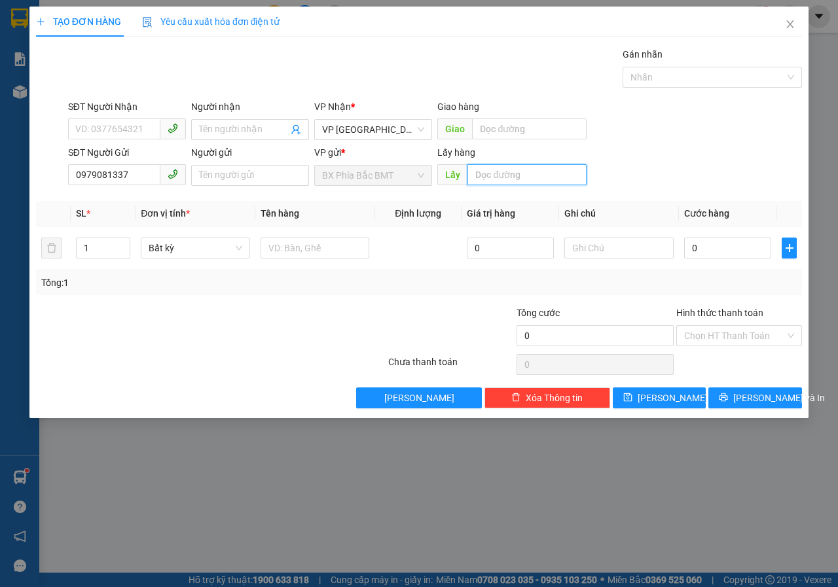
click at [511, 174] on input "text" at bounding box center [527, 174] width 119 height 21
type input "[PERSON_NAME]"
click at [669, 403] on span "[PERSON_NAME]" at bounding box center [673, 398] width 70 height 14
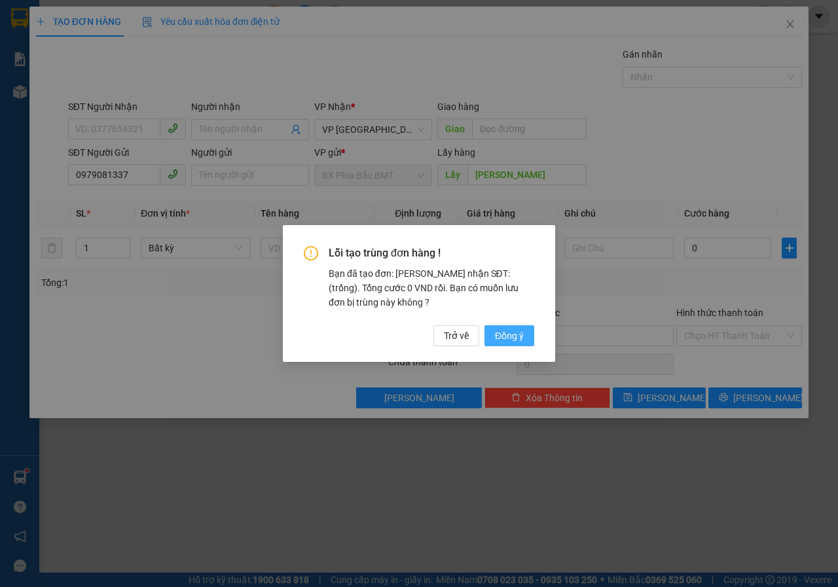
click at [521, 339] on span "Đồng ý" at bounding box center [509, 336] width 29 height 14
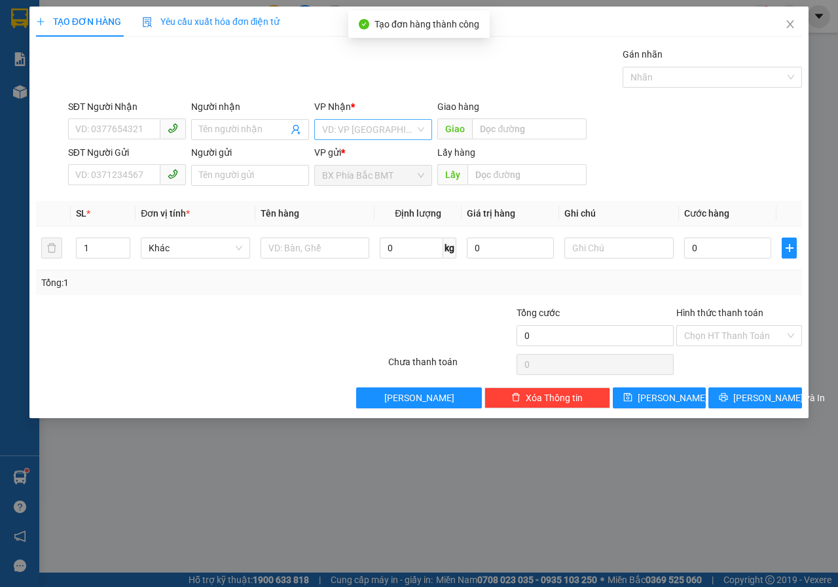
click at [373, 126] on input "search" at bounding box center [368, 130] width 93 height 20
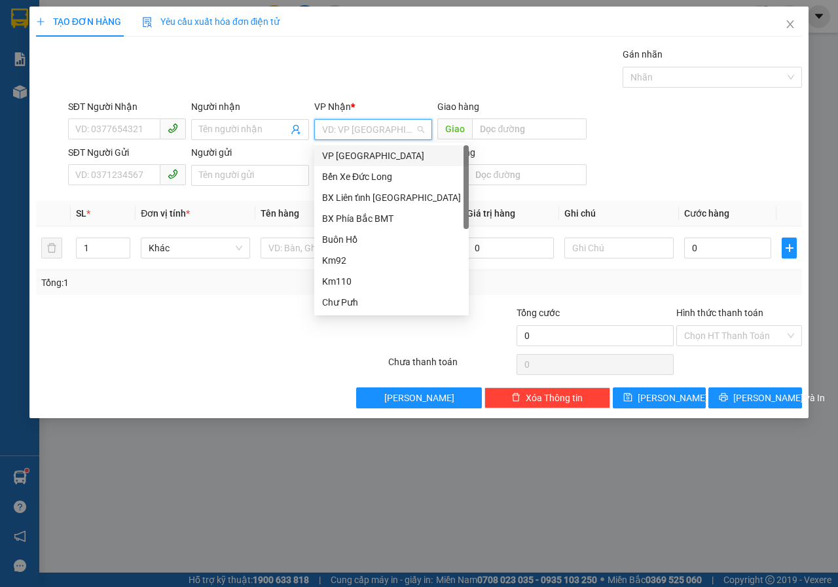
click at [352, 157] on div "VP [GEOGRAPHIC_DATA]" at bounding box center [391, 156] width 139 height 14
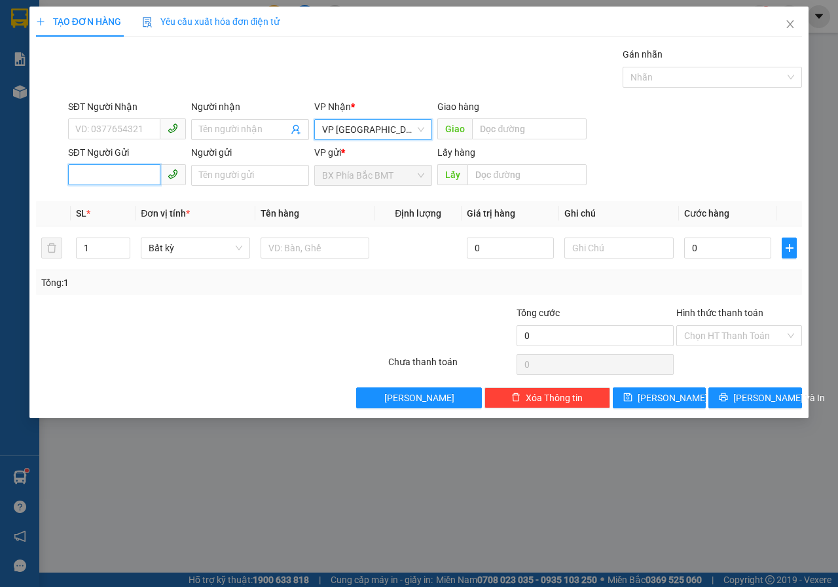
click at [127, 179] on input "SĐT Người Gửi" at bounding box center [114, 174] width 92 height 21
type input "0938984568"
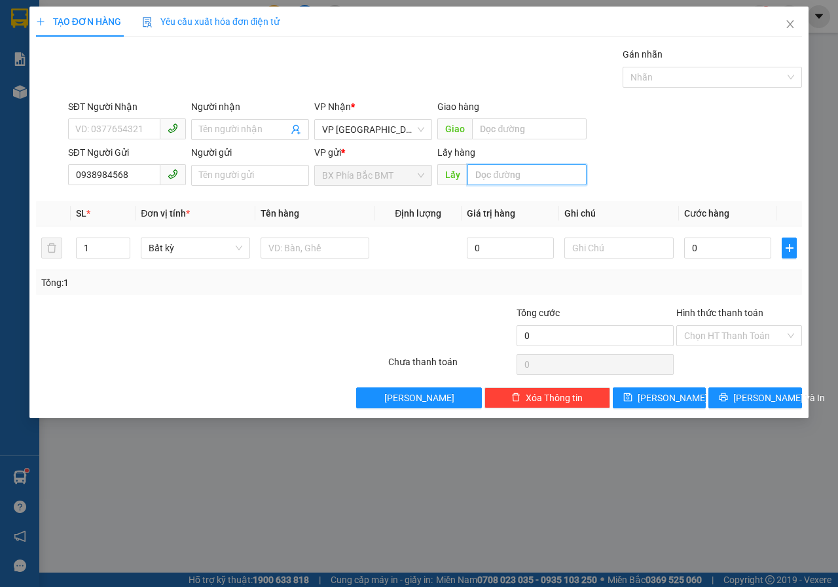
click at [485, 180] on input "text" at bounding box center [527, 174] width 119 height 21
type input "CÂY GÒN"
click at [641, 402] on button "[PERSON_NAME]" at bounding box center [660, 398] width 94 height 21
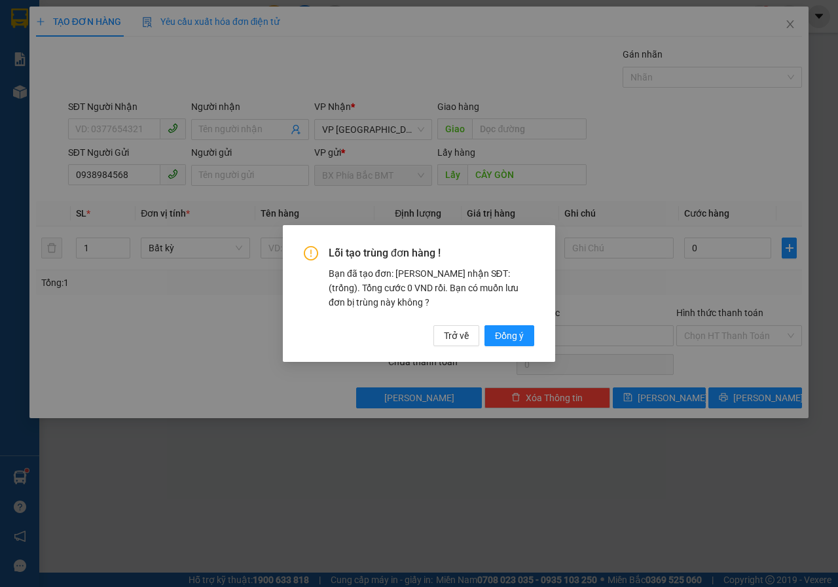
click at [500, 323] on div "Lỗi tạo trùng đơn hàng ! Bạn đã tạo đơn: Khách nhận SĐT: (trống). Tổng cước 0 V…" at bounding box center [419, 296] width 231 height 100
click at [502, 332] on span "Đồng ý" at bounding box center [509, 336] width 29 height 14
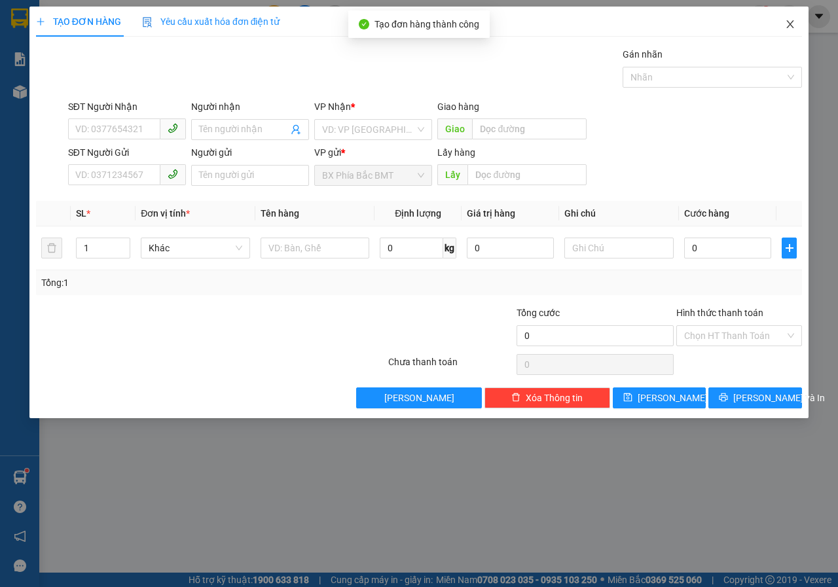
click at [798, 22] on span "Close" at bounding box center [790, 25] width 37 height 37
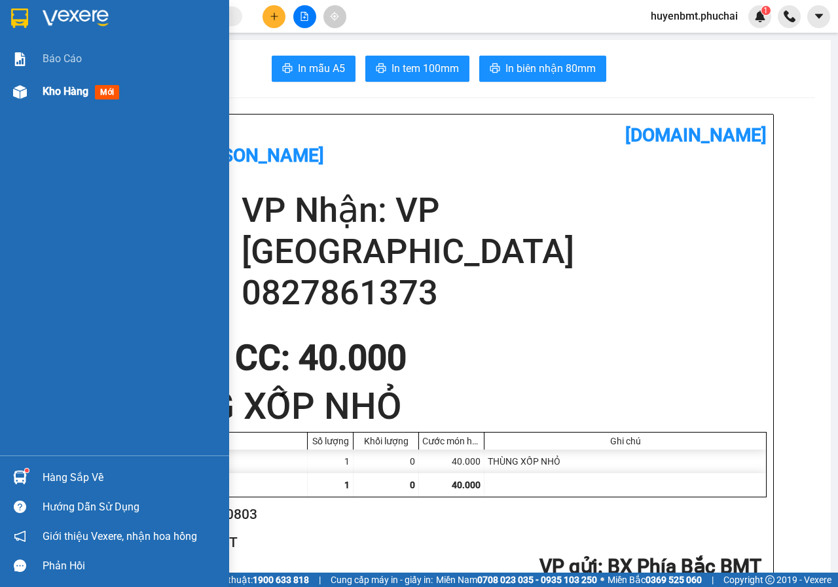
click at [33, 91] on div "Kho hàng mới" at bounding box center [114, 91] width 229 height 33
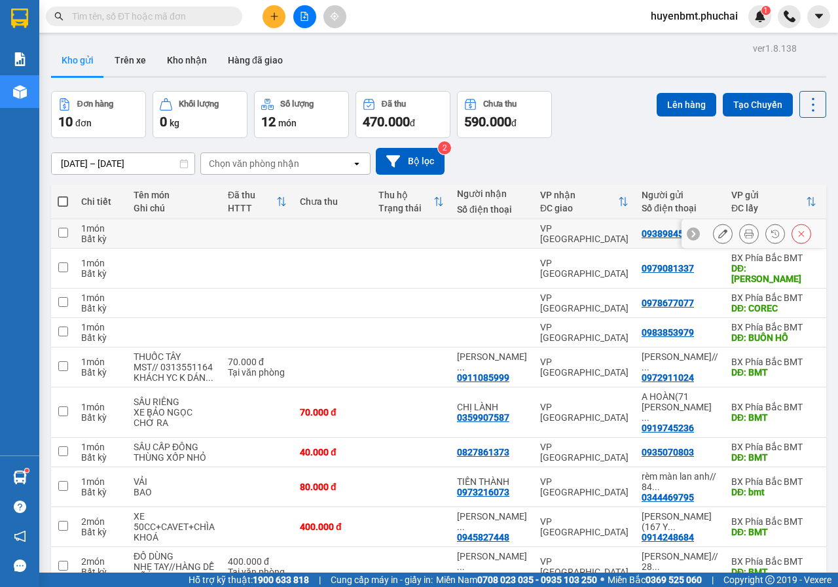
click at [63, 230] on input "checkbox" at bounding box center [63, 233] width 10 height 10
checkbox input "true"
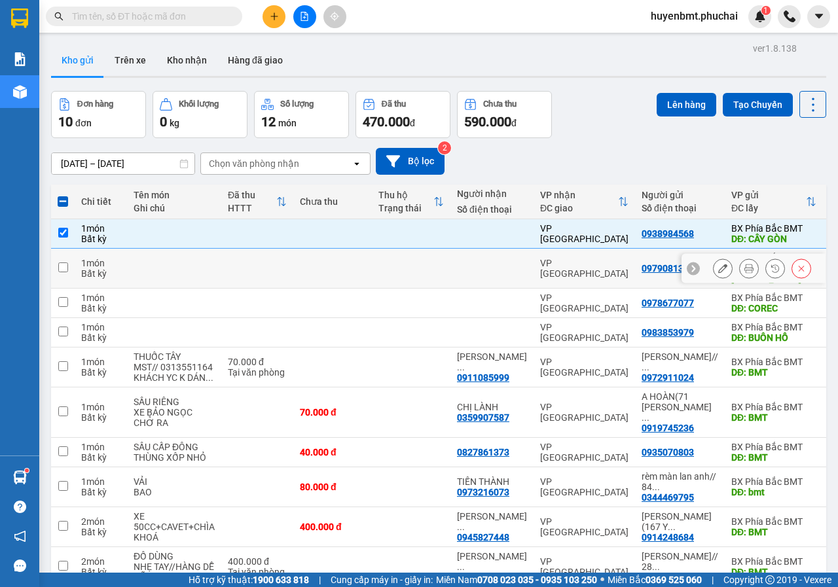
click at [59, 266] on input "checkbox" at bounding box center [63, 268] width 10 height 10
checkbox input "true"
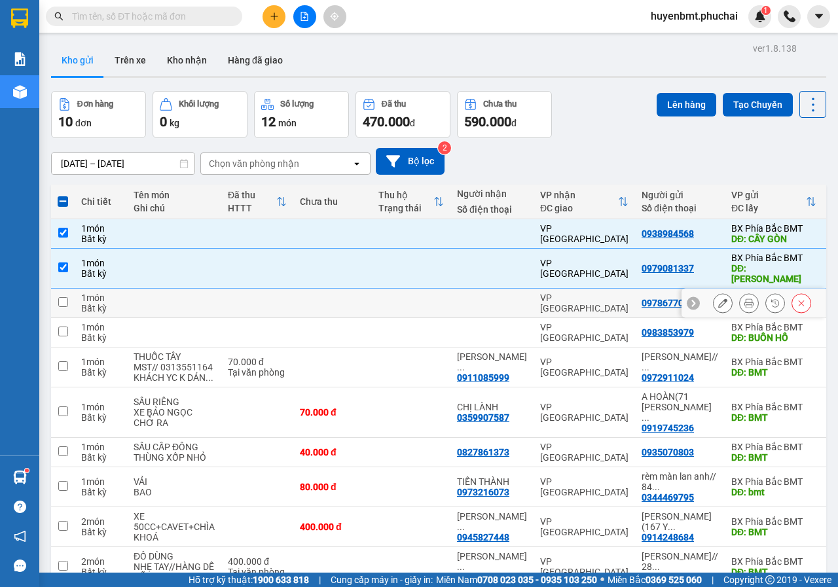
click at [60, 297] on input "checkbox" at bounding box center [63, 302] width 10 height 10
checkbox input "true"
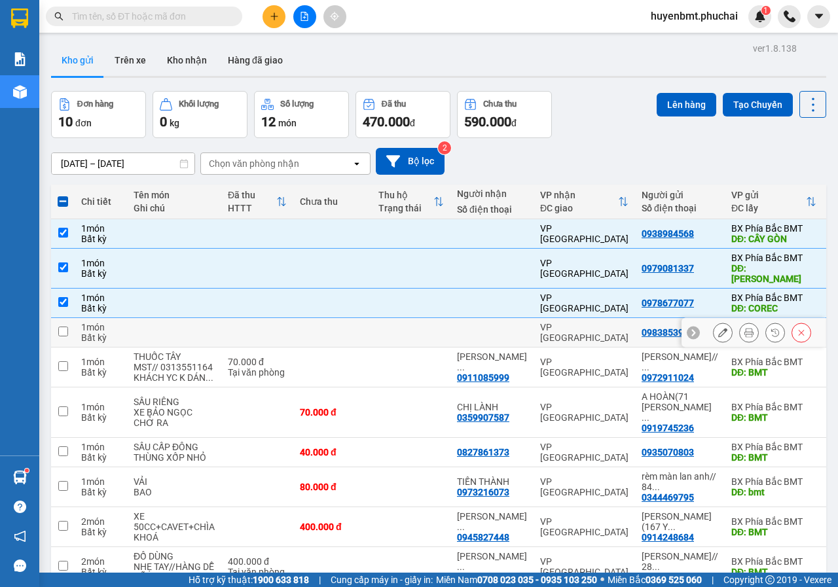
click at [64, 327] on input "checkbox" at bounding box center [63, 332] width 10 height 10
checkbox input "true"
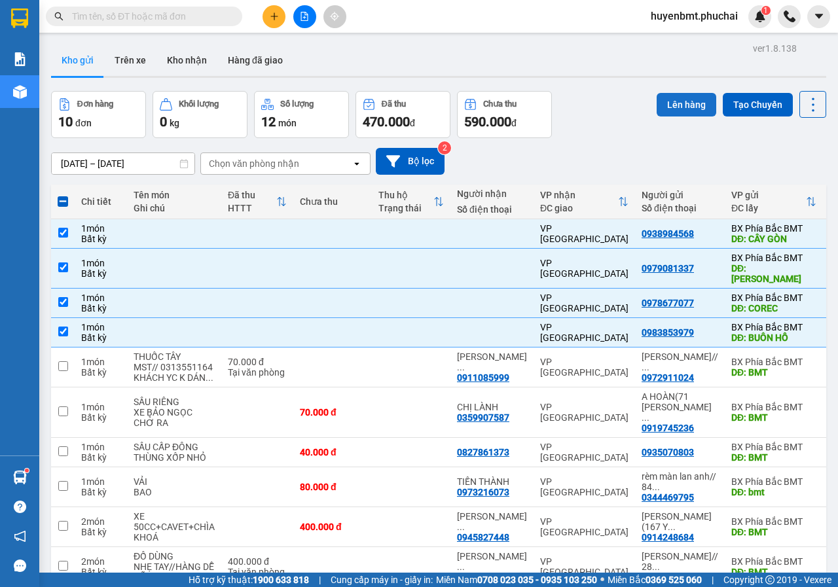
click at [665, 107] on button "Lên hàng" at bounding box center [687, 105] width 60 height 24
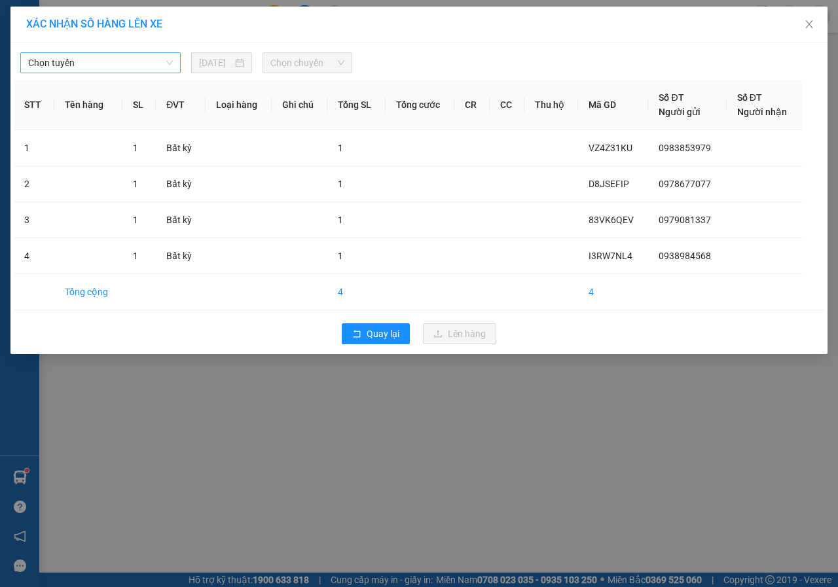
click at [89, 66] on span "Chọn tuyến" at bounding box center [100, 63] width 145 height 20
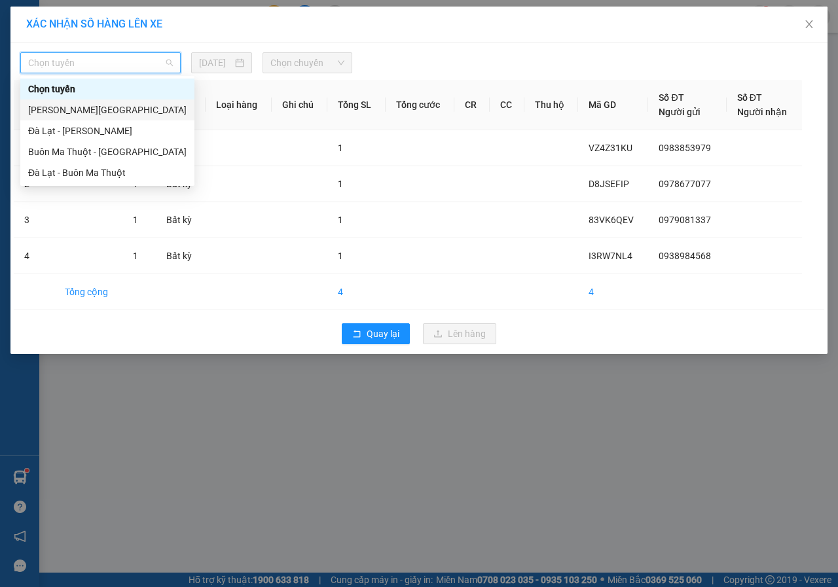
click at [44, 111] on div "[PERSON_NAME][GEOGRAPHIC_DATA]" at bounding box center [107, 110] width 158 height 14
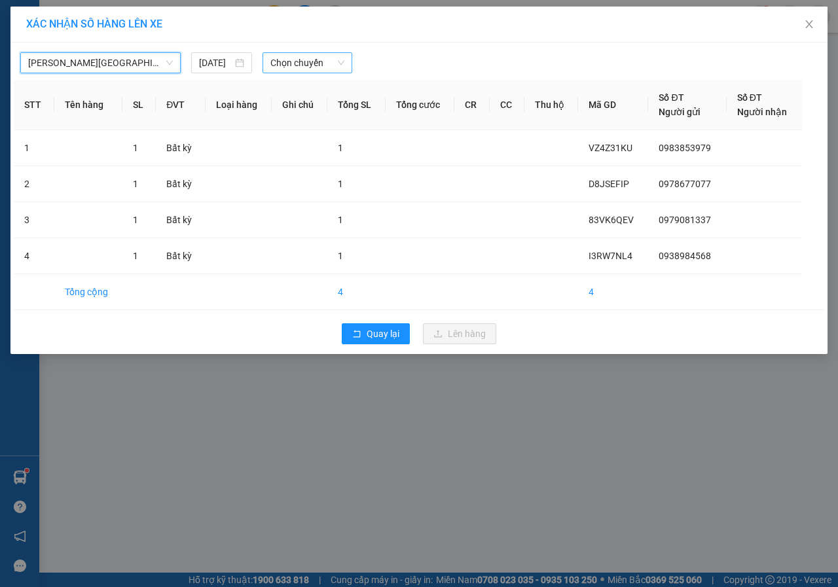
click at [284, 67] on span "Chọn chuyến" at bounding box center [306, 63] width 73 height 20
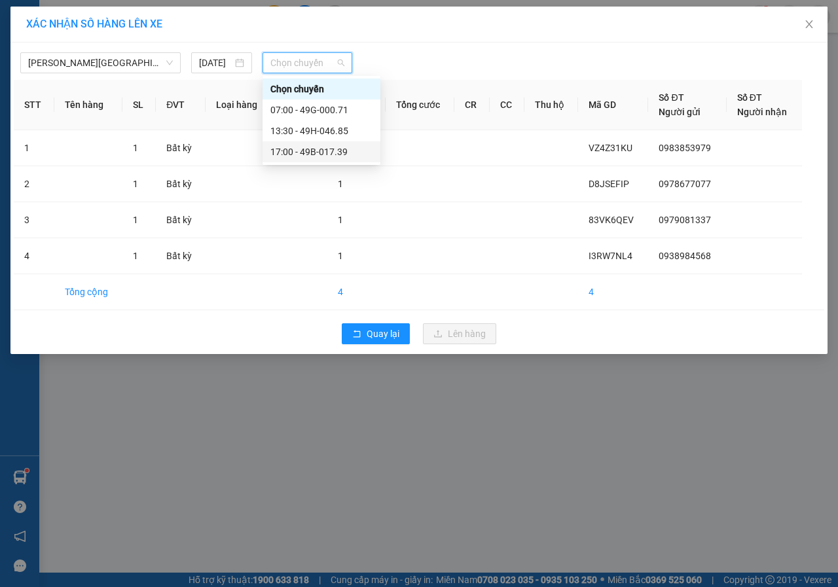
click at [297, 151] on div "17:00 - 49B-017.39" at bounding box center [321, 152] width 102 height 14
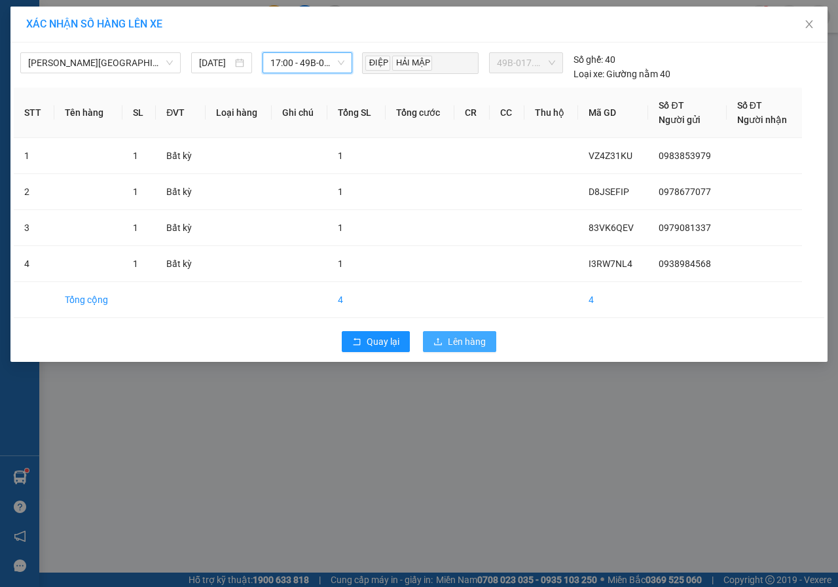
click at [477, 346] on span "Lên hàng" at bounding box center [467, 342] width 38 height 14
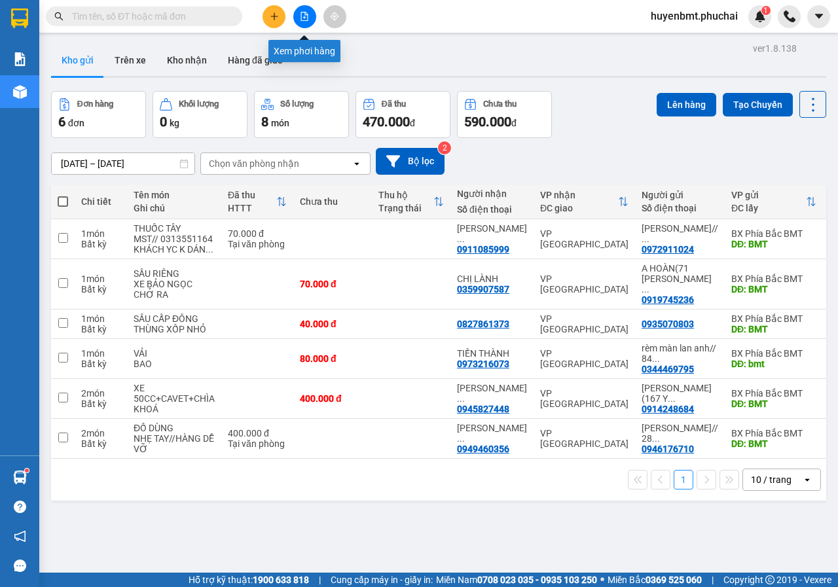
click at [298, 11] on button at bounding box center [304, 16] width 23 height 23
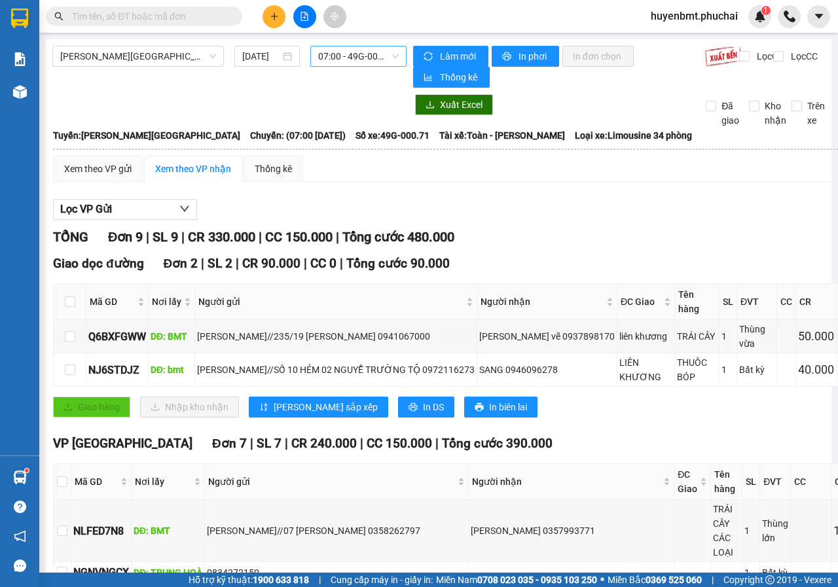
click at [360, 62] on span "07:00 - 49G-000.71" at bounding box center [358, 56] width 80 height 20
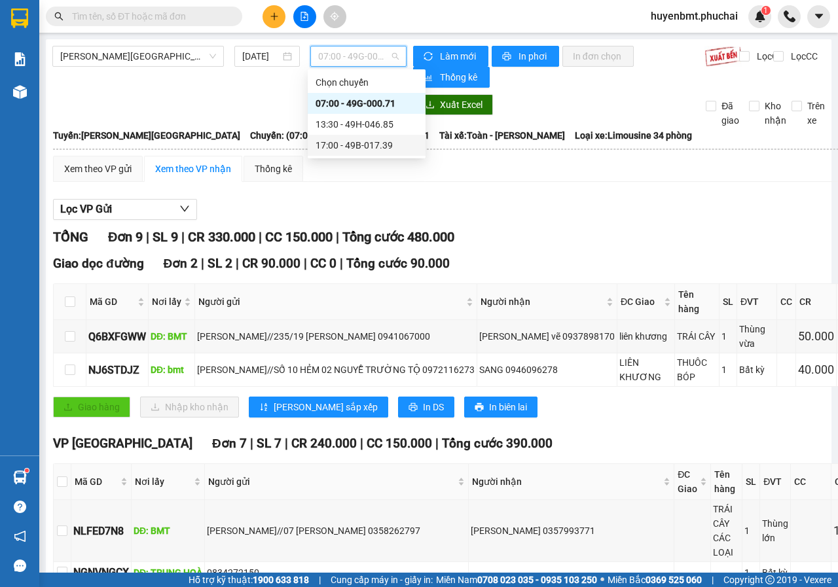
click at [351, 145] on div "17:00 - 49B-017.39" at bounding box center [367, 145] width 102 height 14
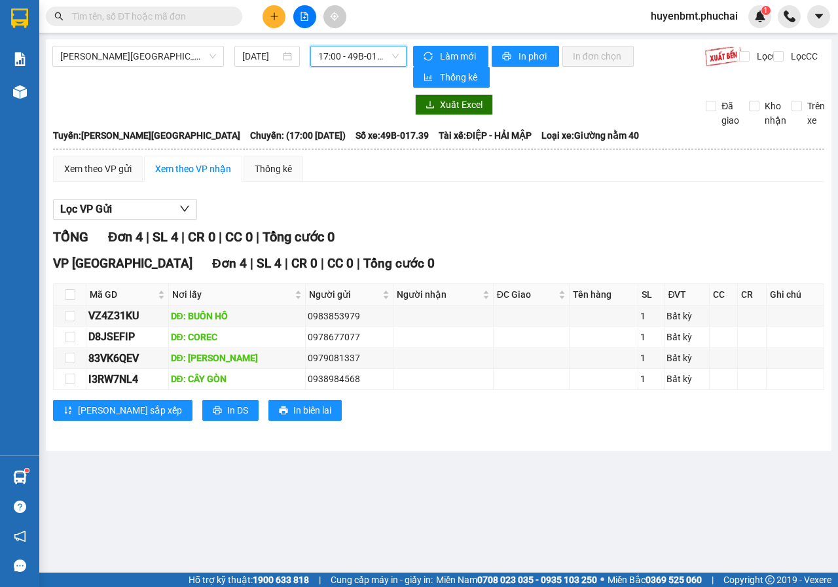
click at [335, 56] on span "17:00 - 49B-017.39" at bounding box center [358, 56] width 80 height 20
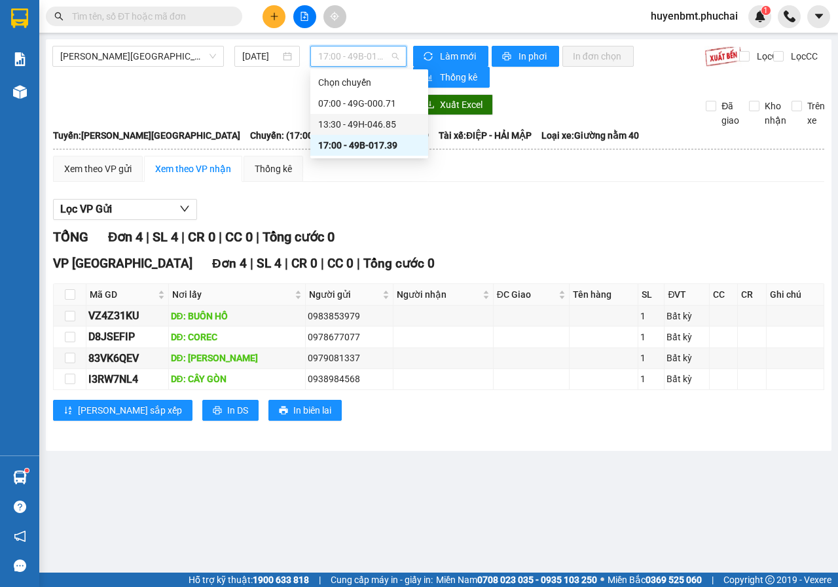
click at [339, 131] on div "13:30 - 49H-046.85" at bounding box center [369, 124] width 102 height 14
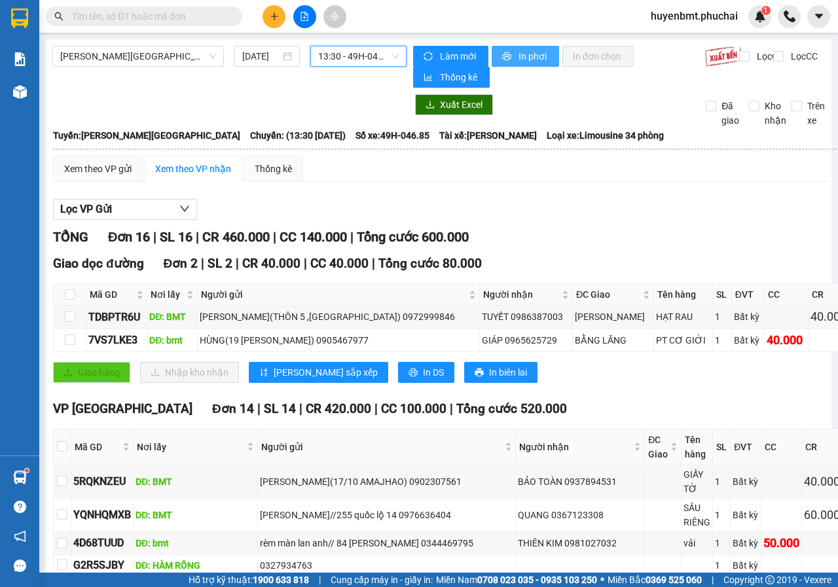
click at [519, 62] on span "In phơi" at bounding box center [534, 56] width 30 height 14
click at [507, 54] on span "printer" at bounding box center [507, 57] width 11 height 10
